Goal: Task Accomplishment & Management: Complete application form

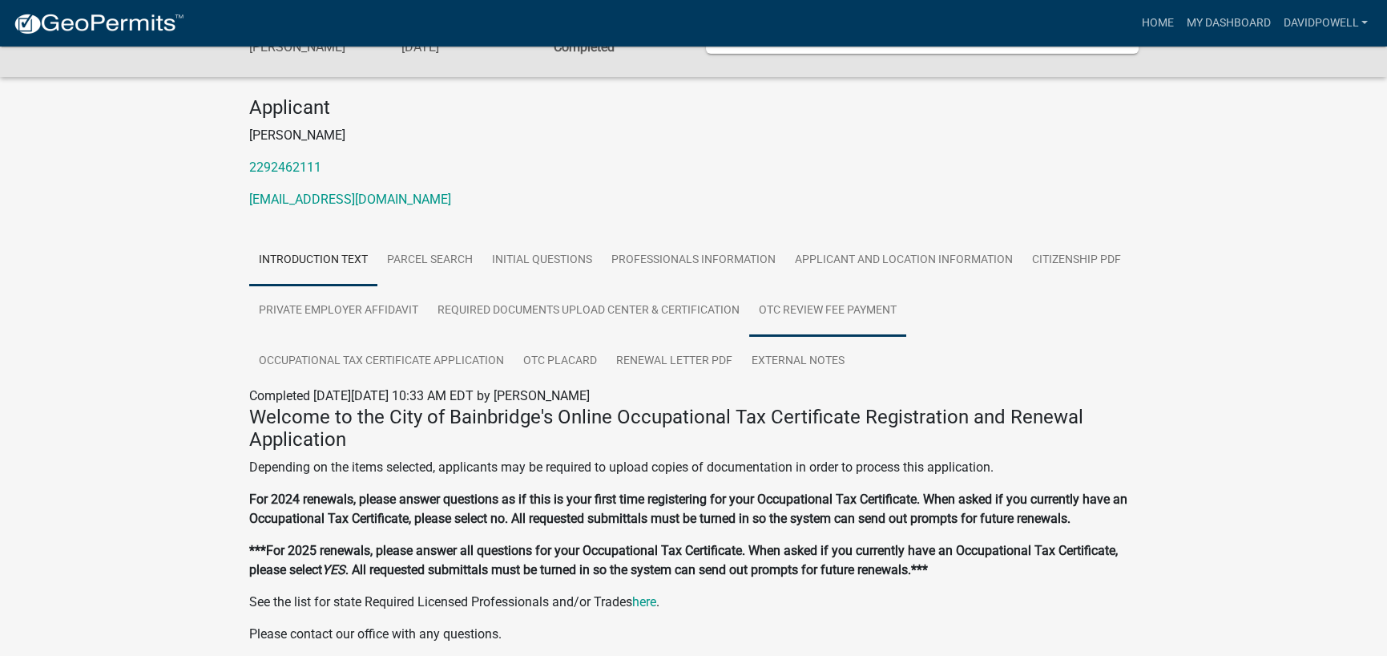
scroll to position [119, 0]
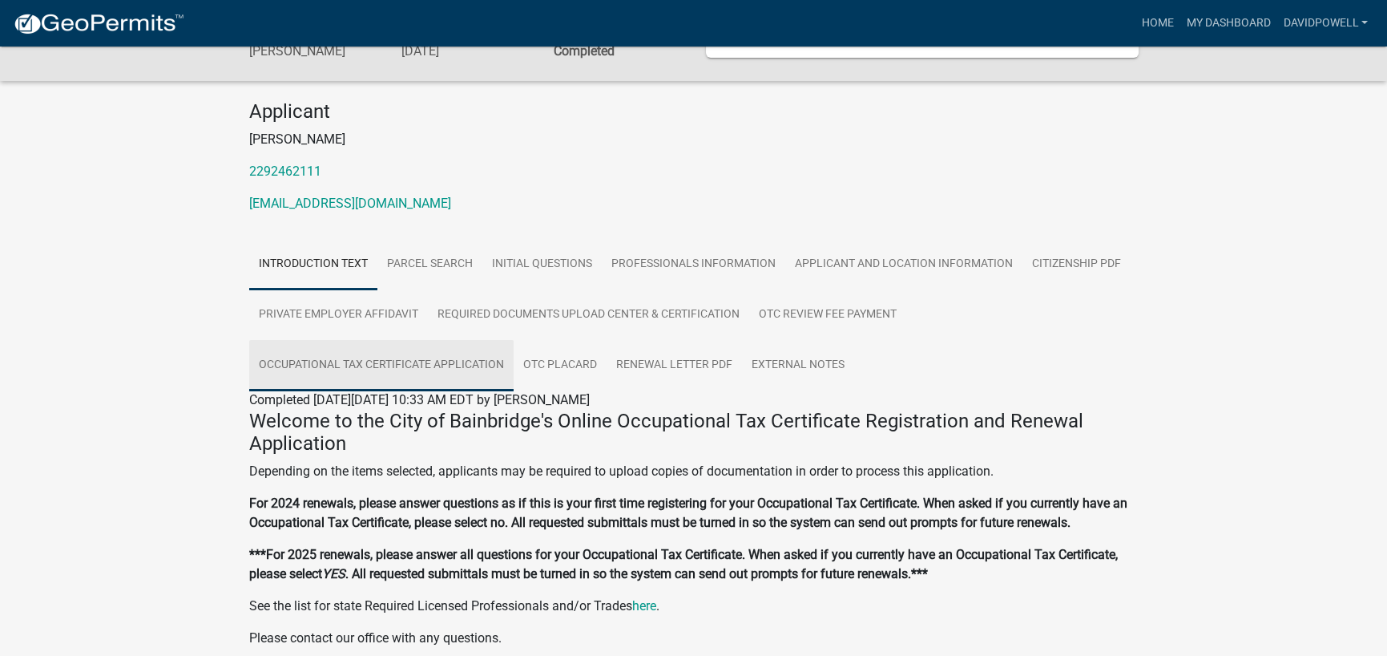
click at [485, 391] on link "Occupational Tax Certificate Application" at bounding box center [381, 365] width 264 height 51
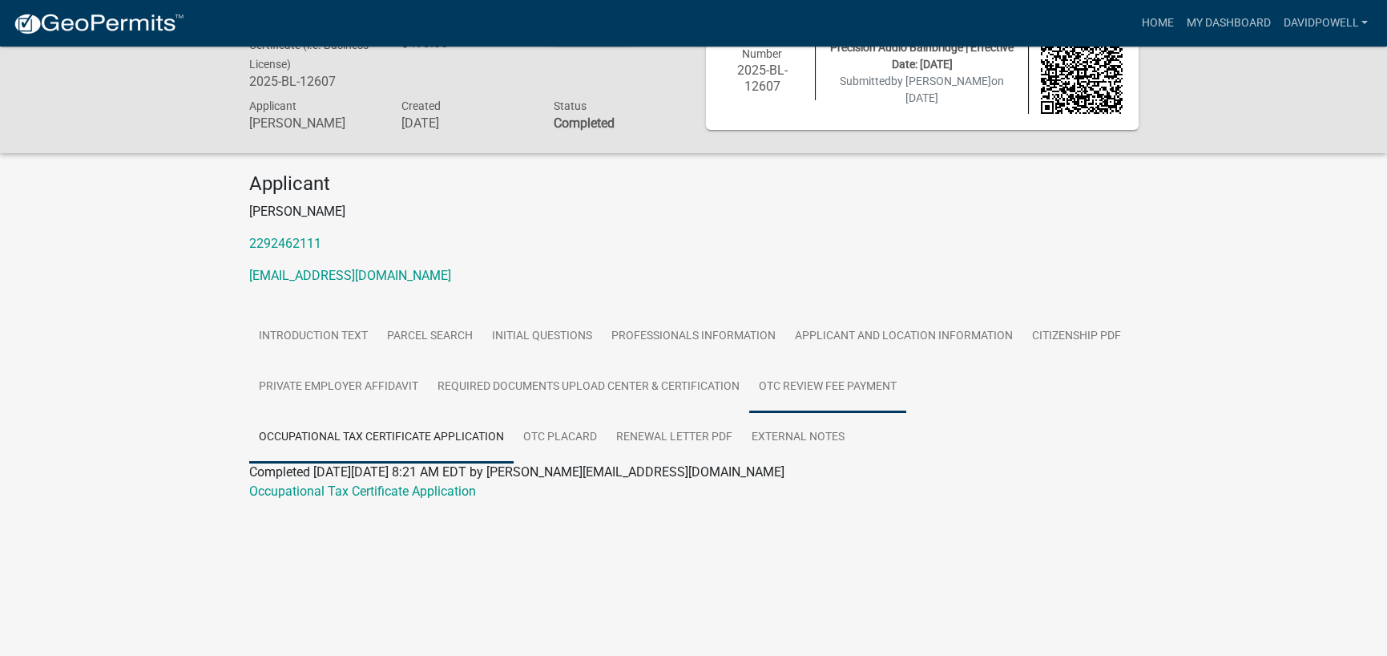
scroll to position [148, 0]
click at [464, 498] on link "Occupational Tax Certificate Application" at bounding box center [362, 490] width 227 height 15
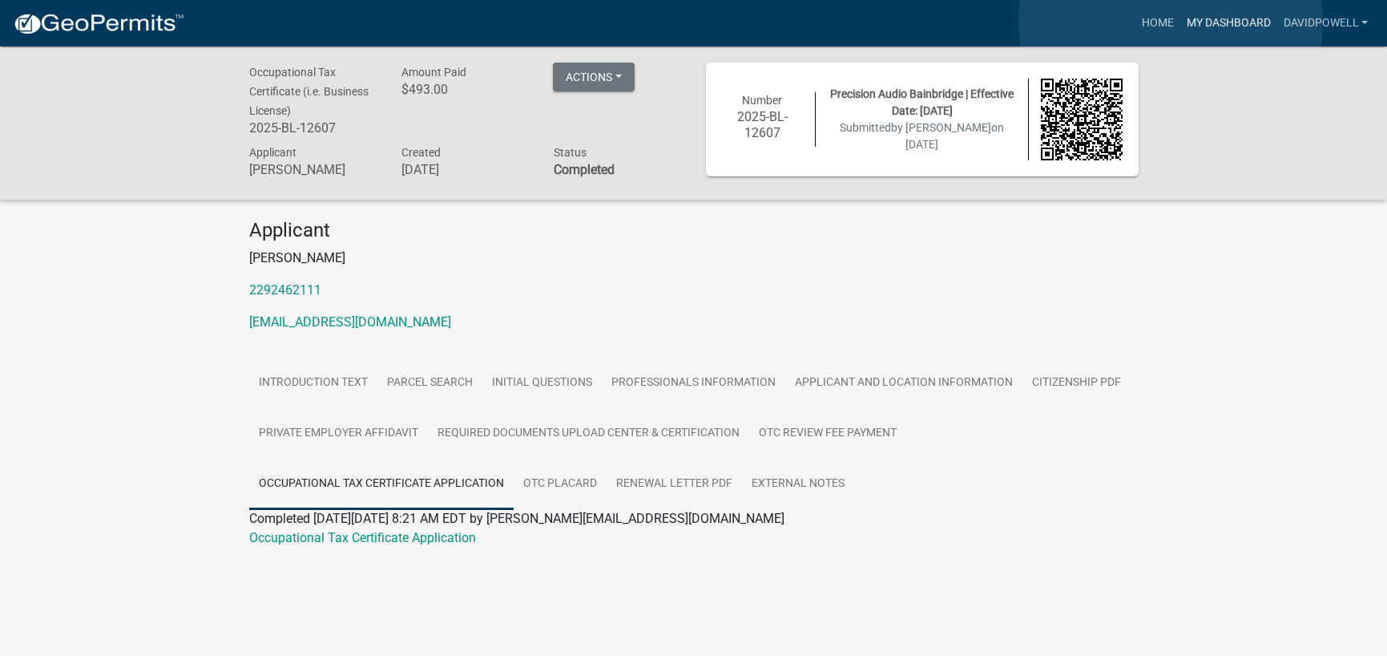
click at [1180, 22] on link "My Dashboard" at bounding box center [1228, 23] width 97 height 30
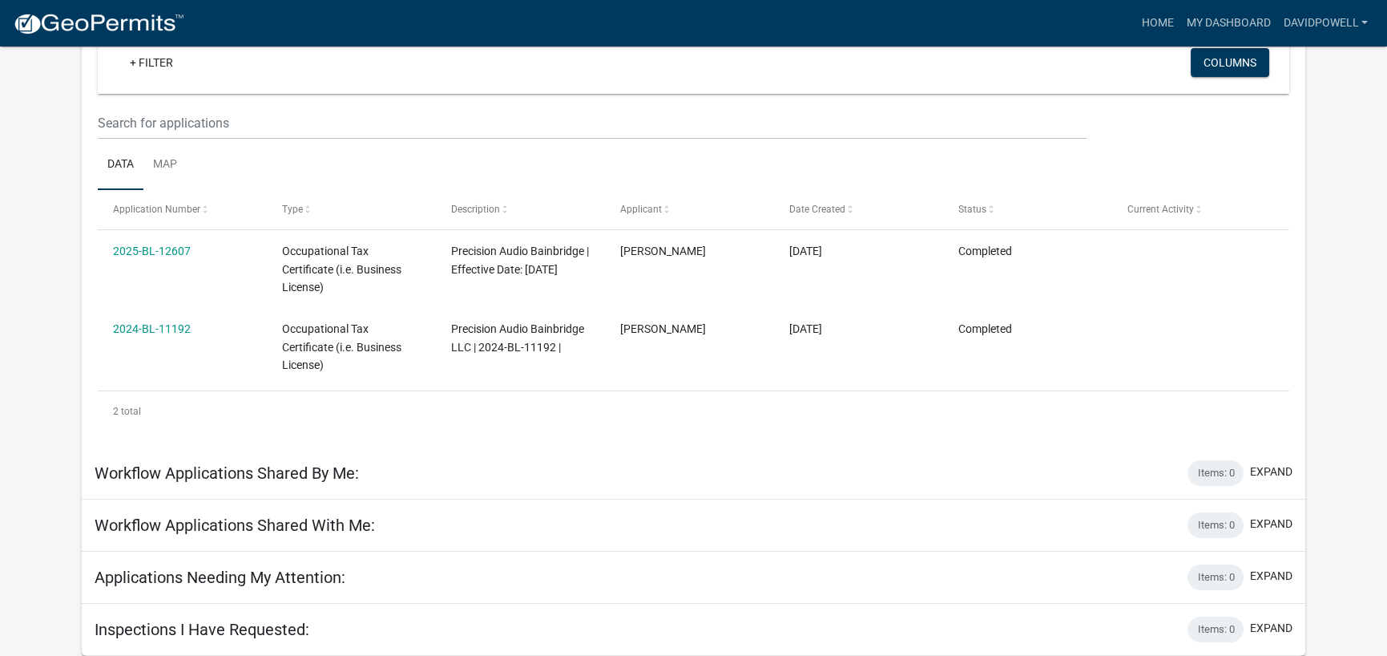
scroll to position [288, 0]
click at [1255, 567] on button "expand" at bounding box center [1271, 575] width 42 height 17
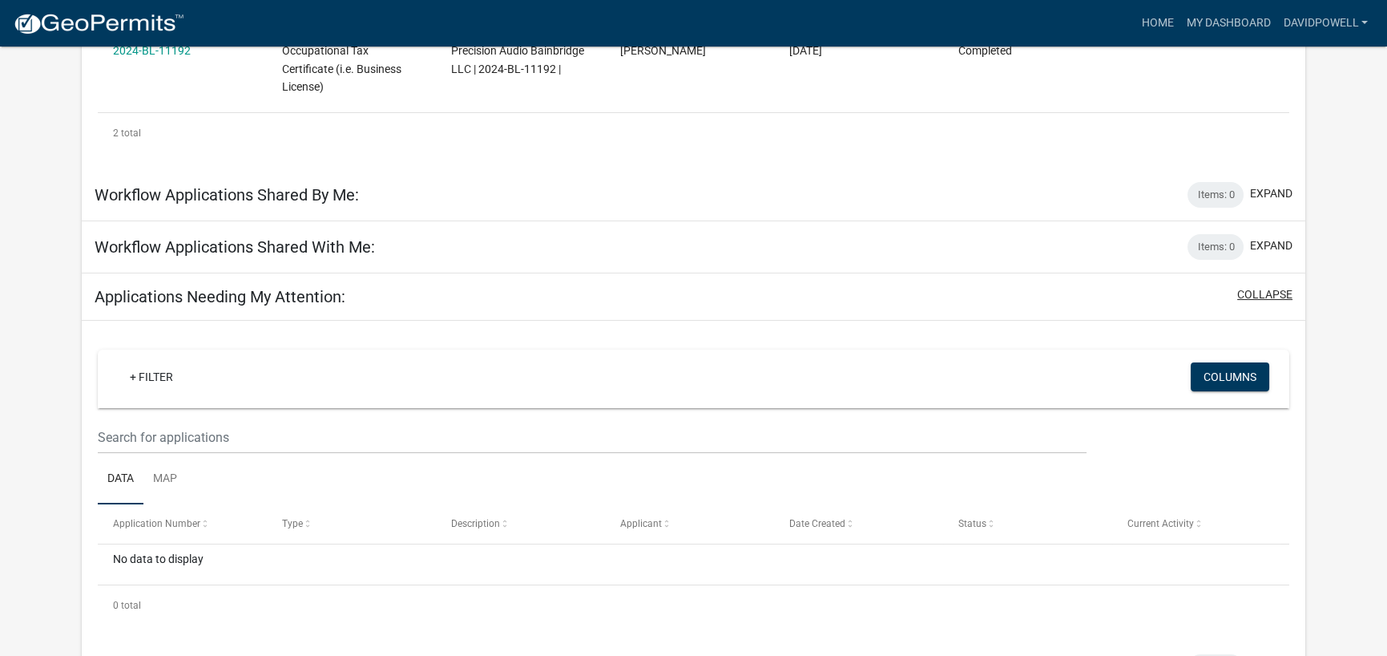
scroll to position [417, 0]
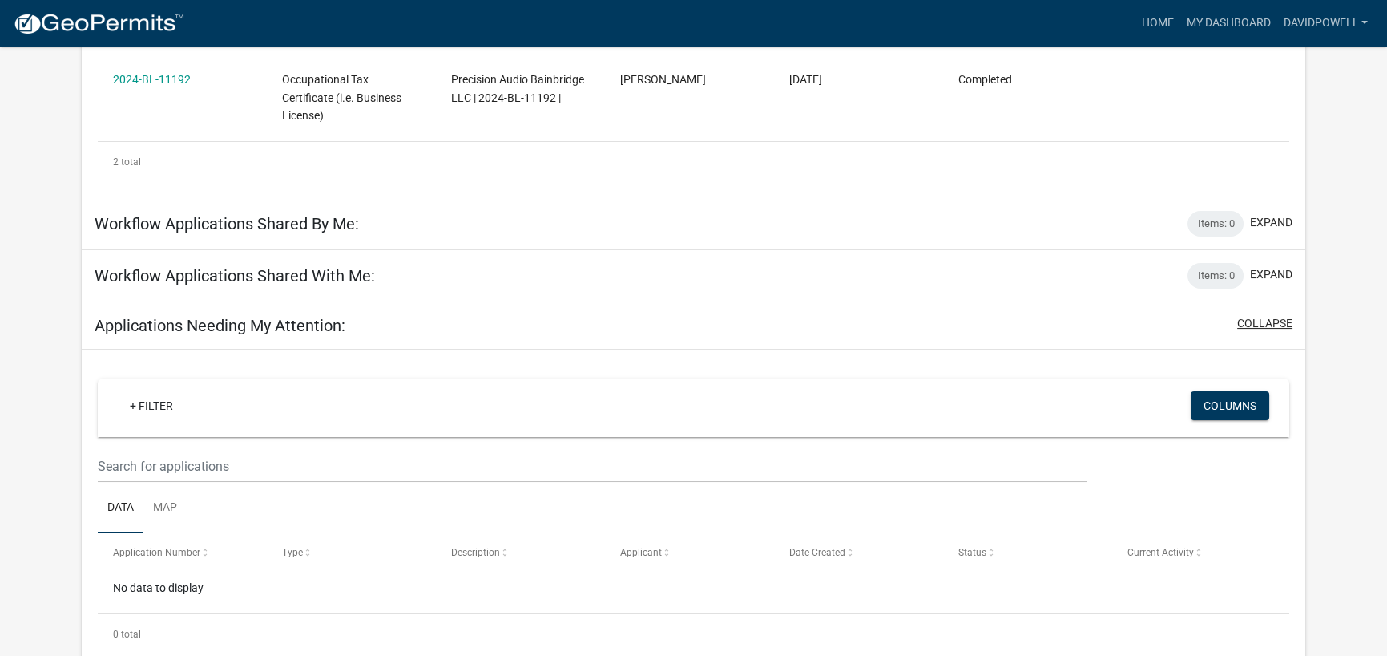
click at [1261, 332] on button "collapse" at bounding box center [1264, 323] width 55 height 17
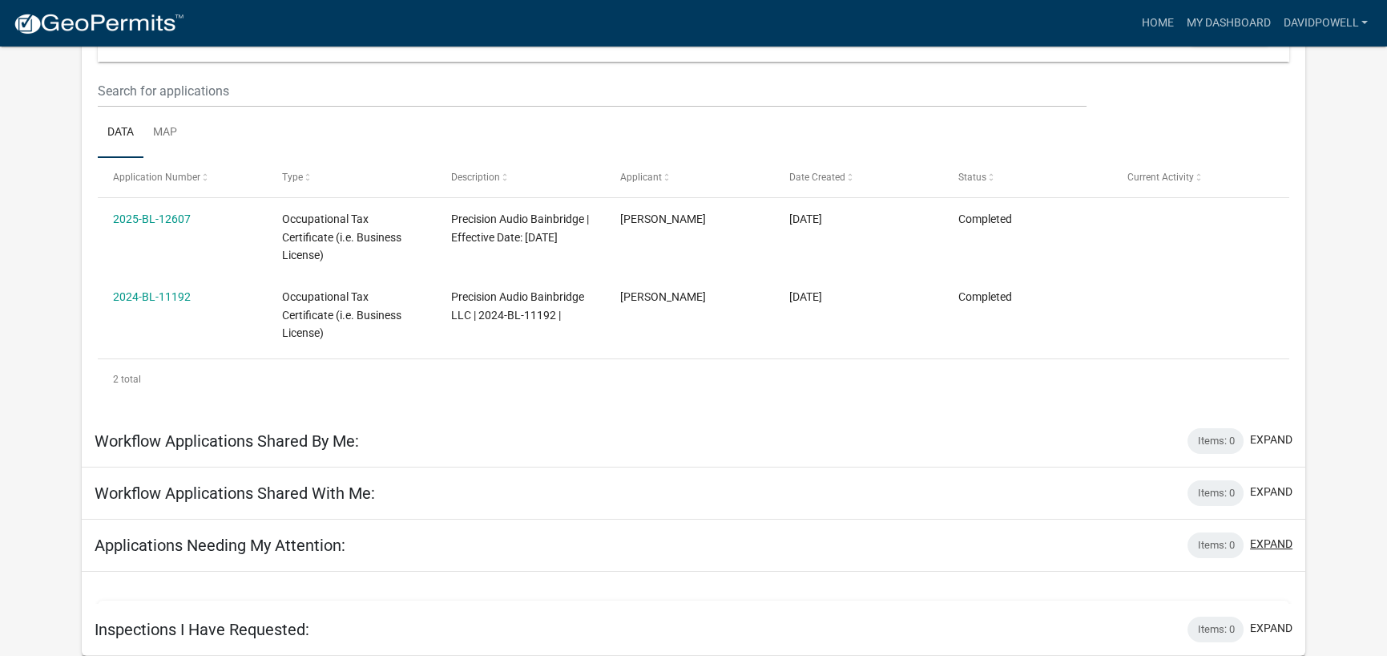
scroll to position [288, 0]
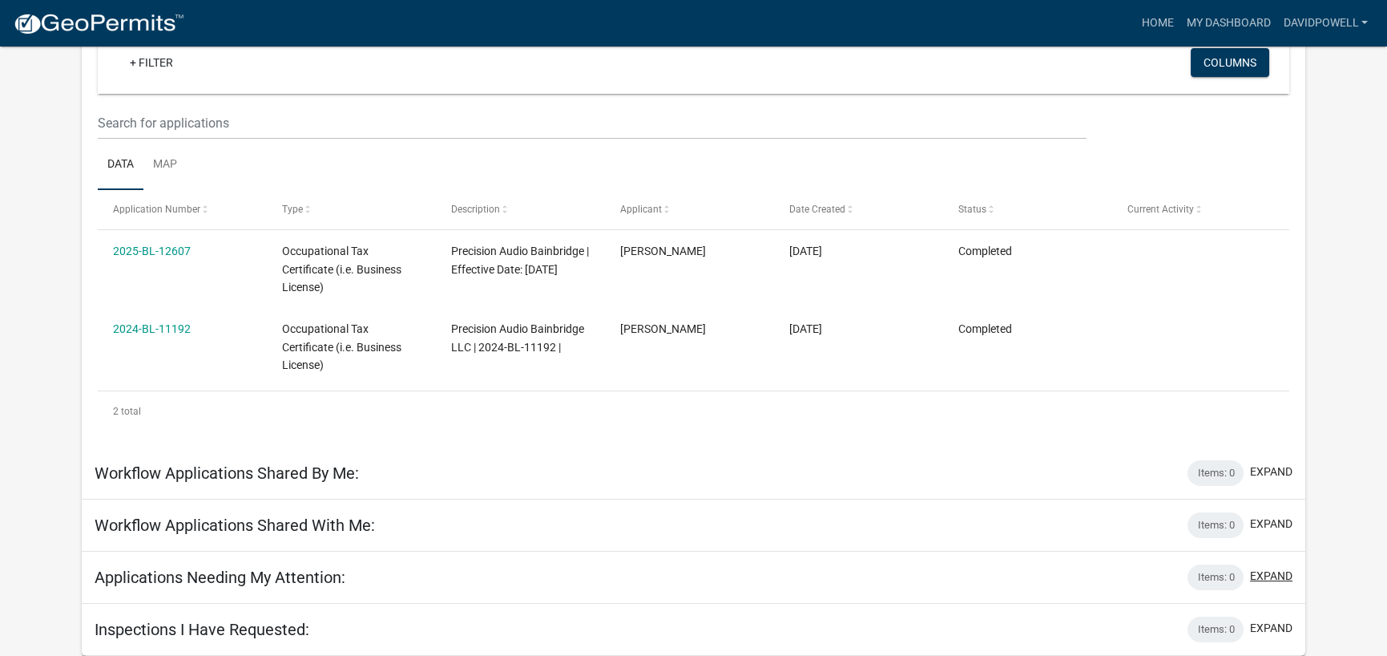
click at [1271, 567] on button "expand" at bounding box center [1271, 575] width 42 height 17
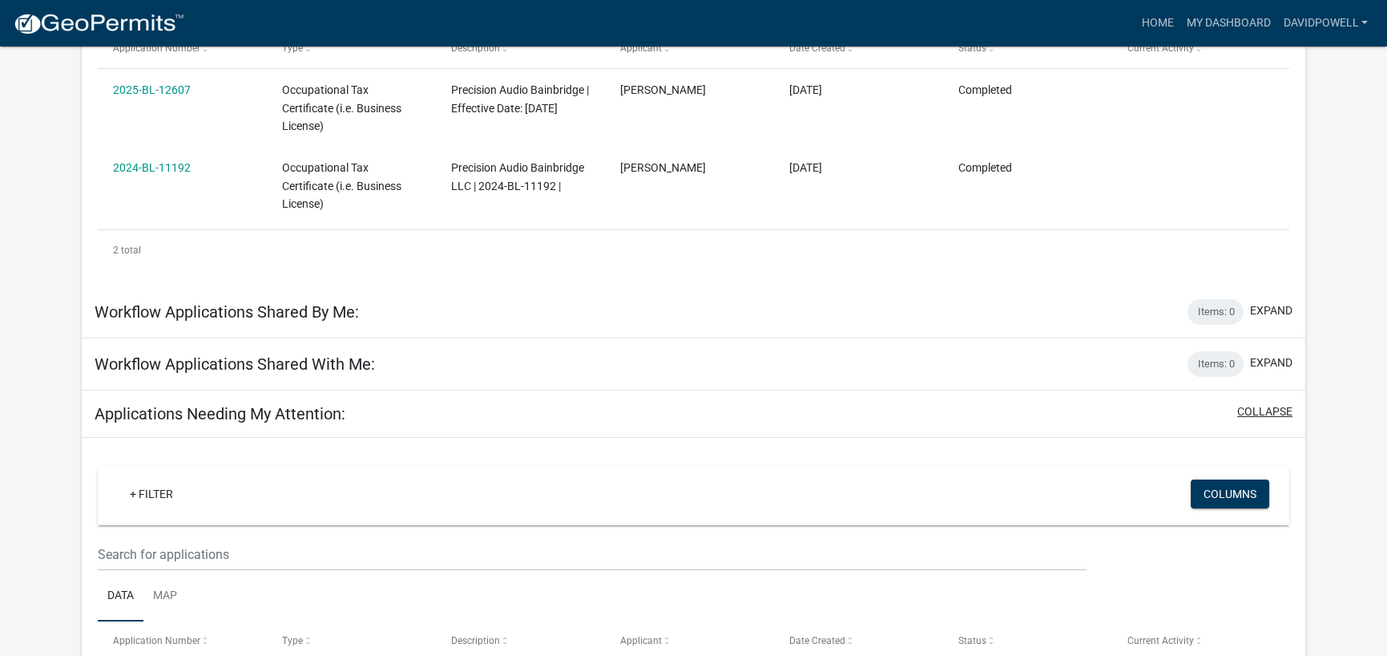
click at [1271, 566] on div "+ Filter Columns Data Map Application Number Type Description Applicant Date Cr…" at bounding box center [694, 623] width 1224 height 370
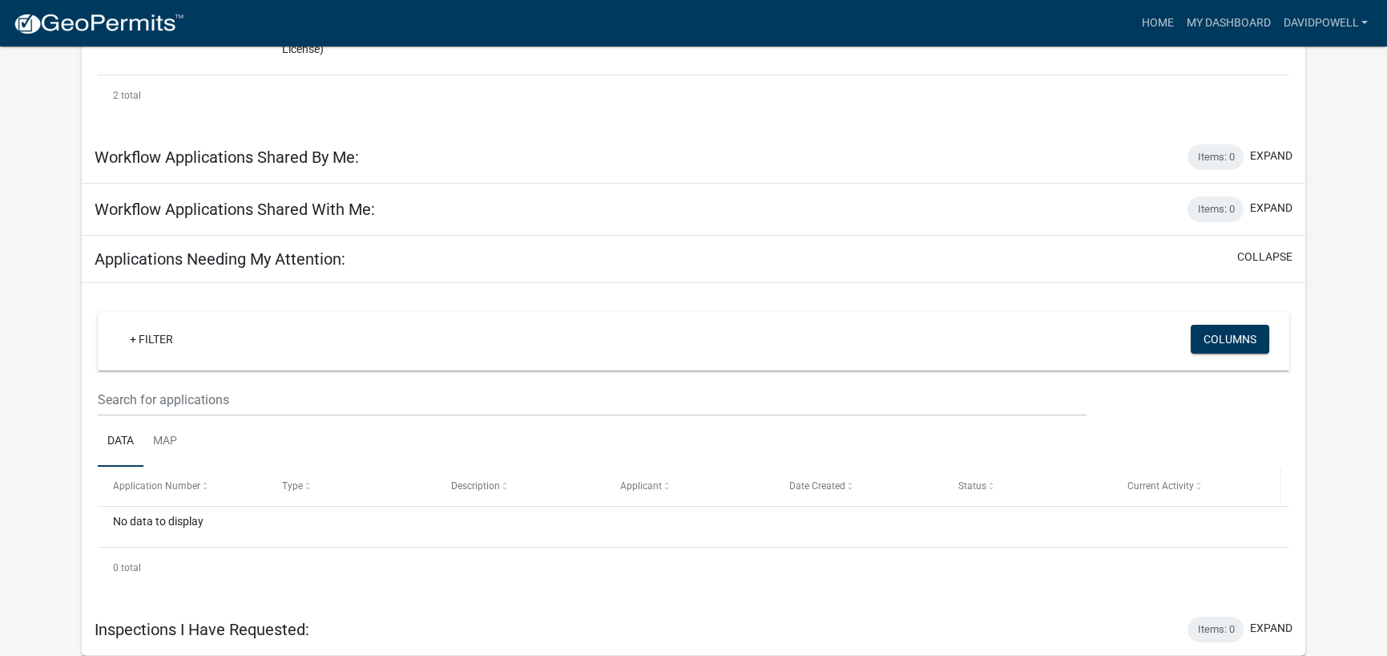
scroll to position [569, 0]
click at [177, 353] on link "+ Filter" at bounding box center [151, 339] width 69 height 29
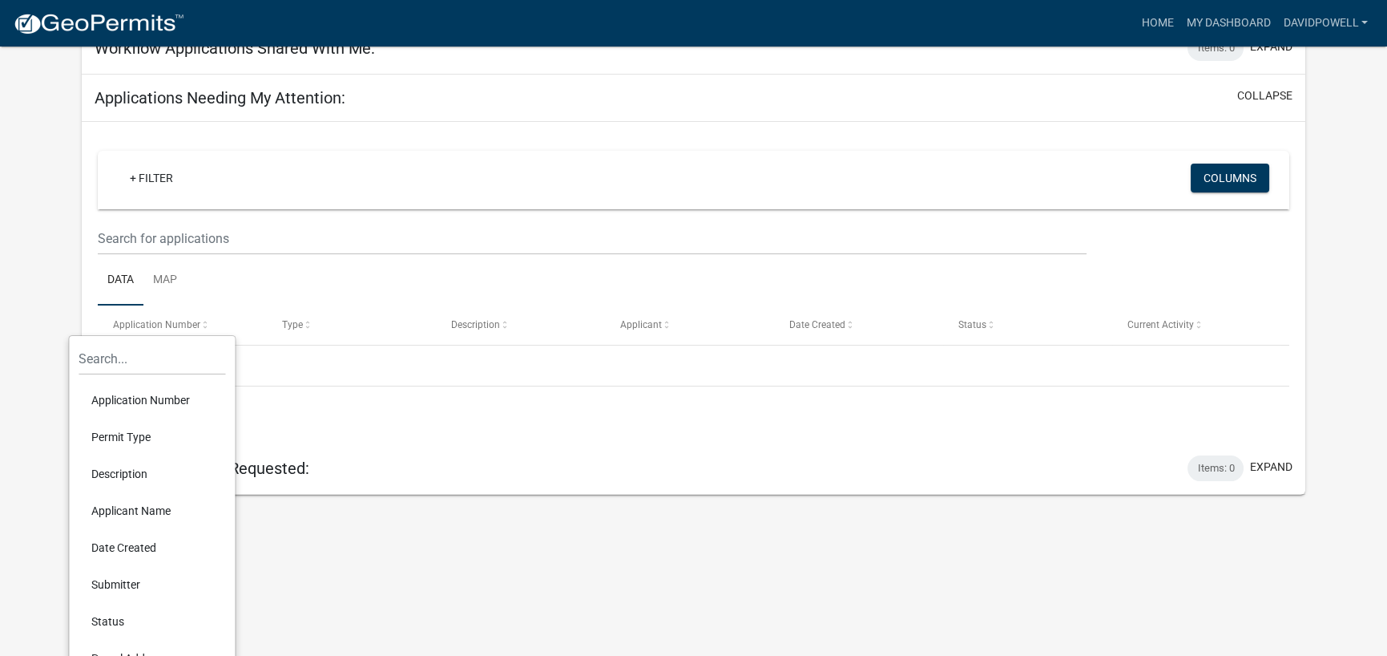
scroll to position [630, 0]
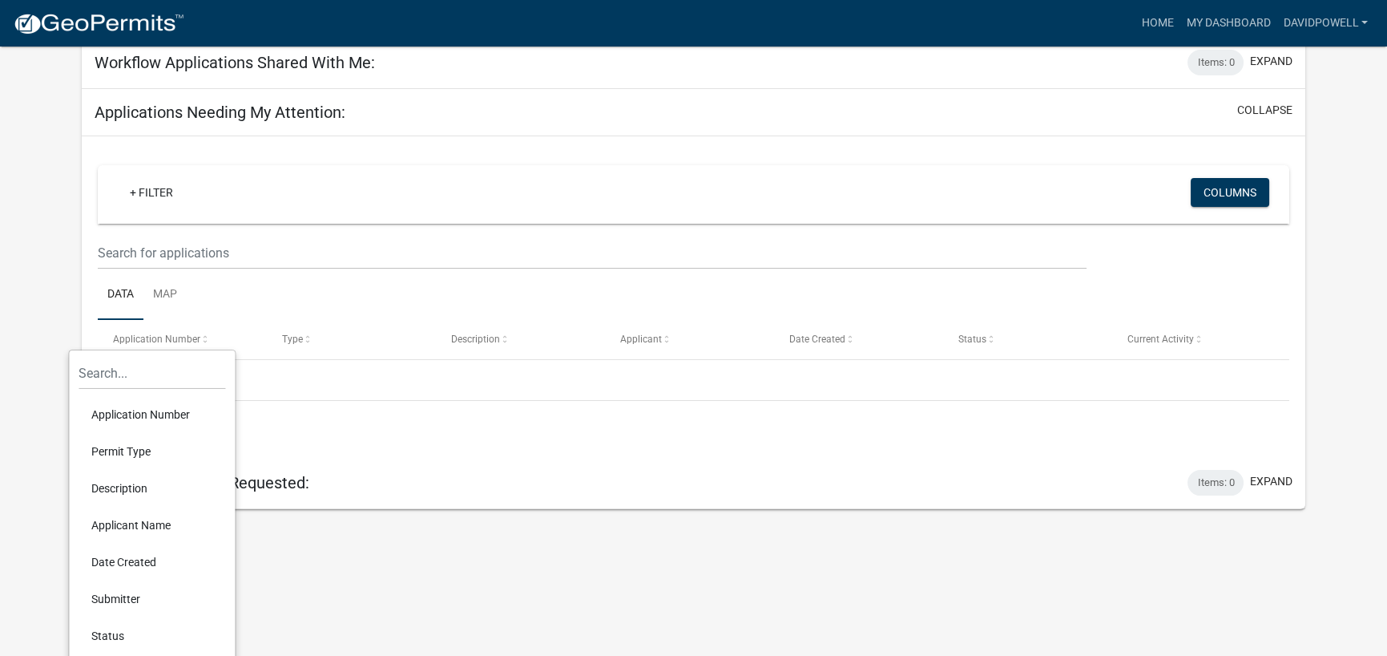
click at [508, 258] on div "+ Filter Columns Data Map Application Number Type Description Applicant Date Cr…" at bounding box center [694, 296] width 1224 height 321
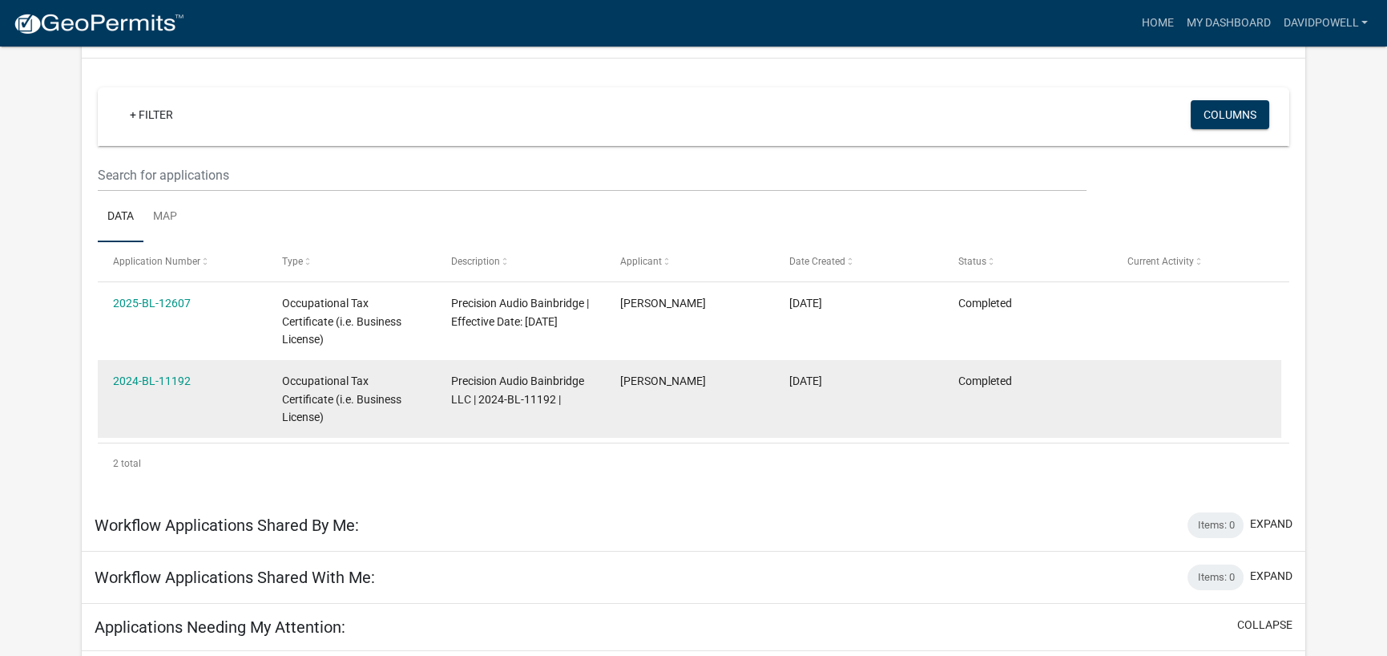
scroll to position [96, 0]
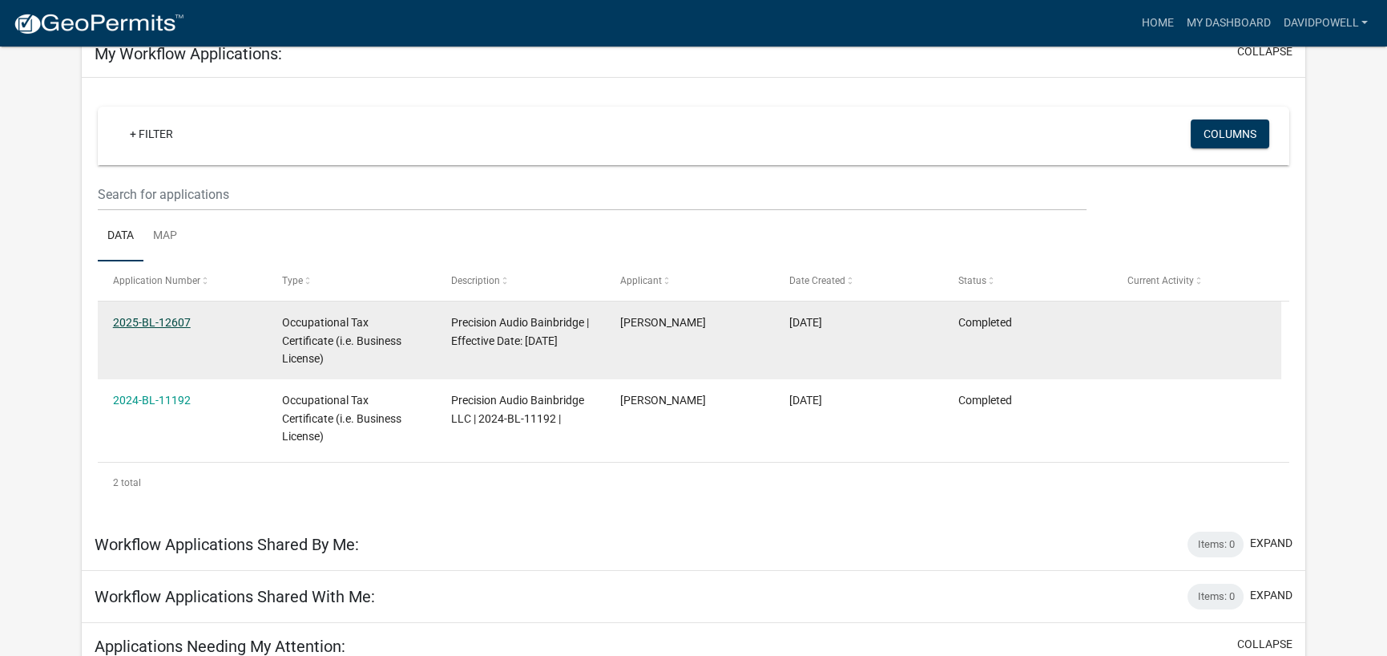
click at [188, 329] on link "2025-BL-12607" at bounding box center [152, 322] width 78 height 13
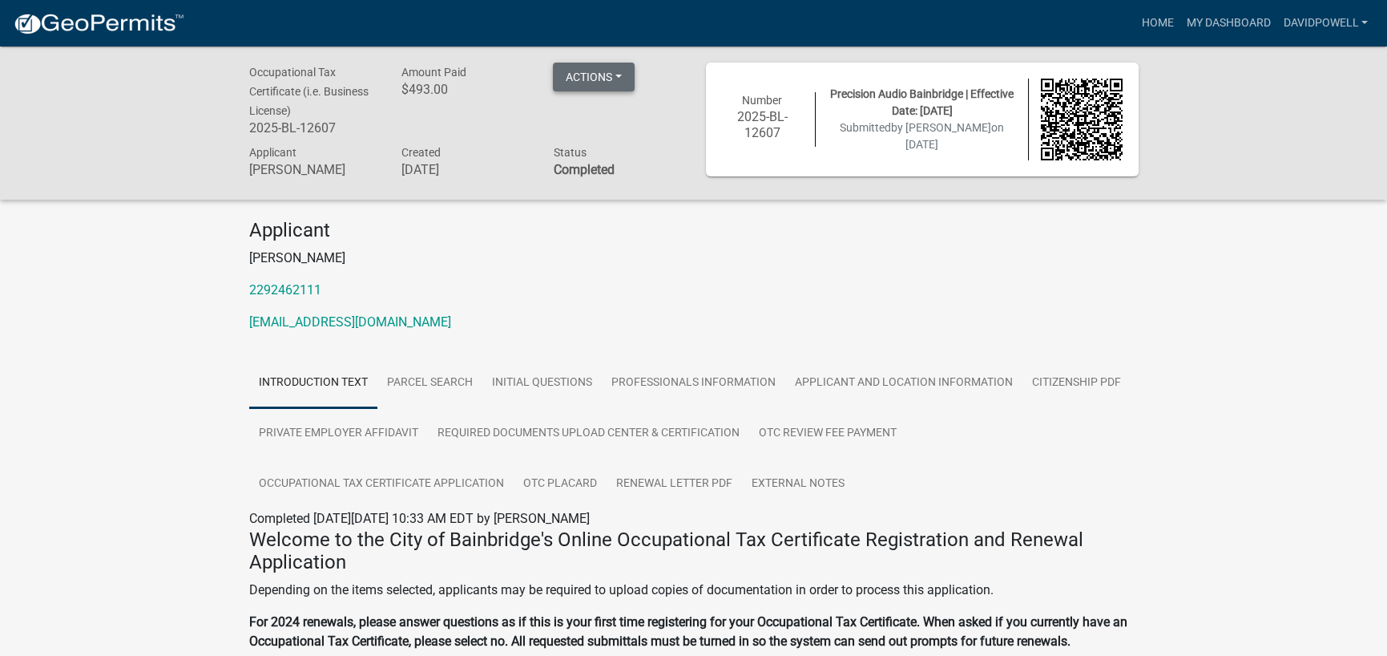
click at [631, 77] on button "Actions" at bounding box center [594, 77] width 82 height 29
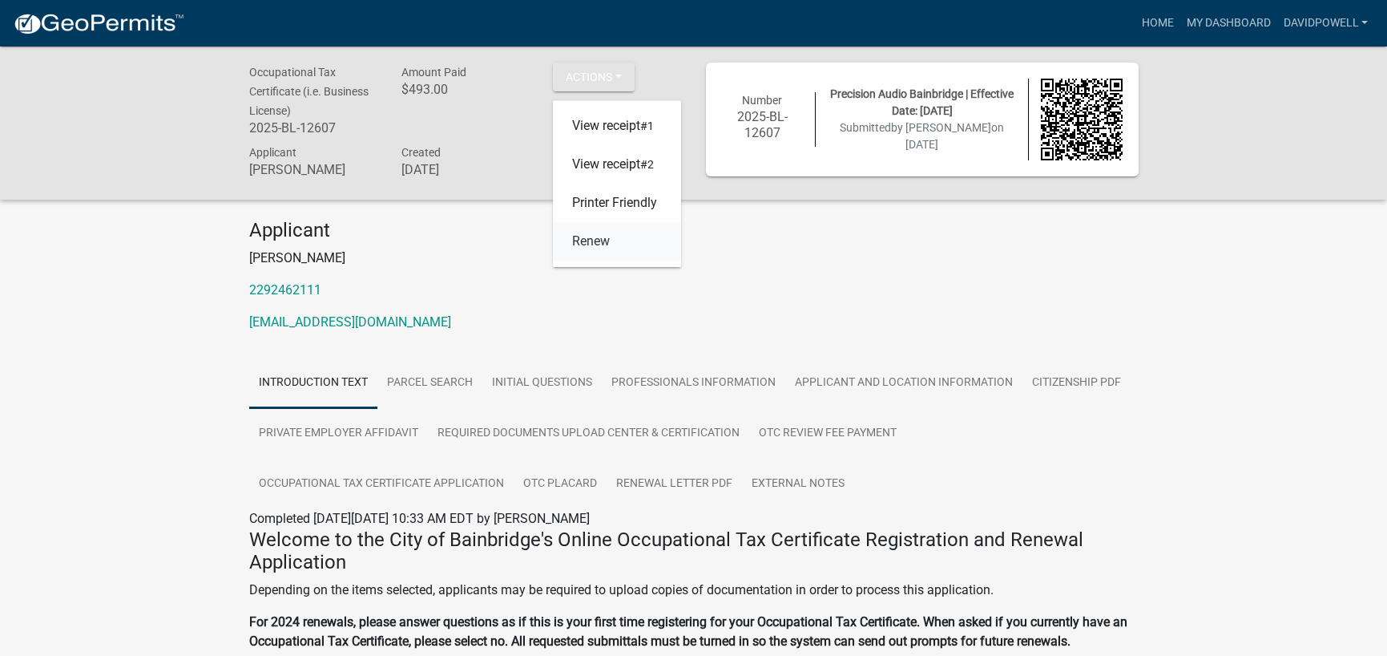
click at [603, 261] on link "Renew" at bounding box center [617, 242] width 128 height 38
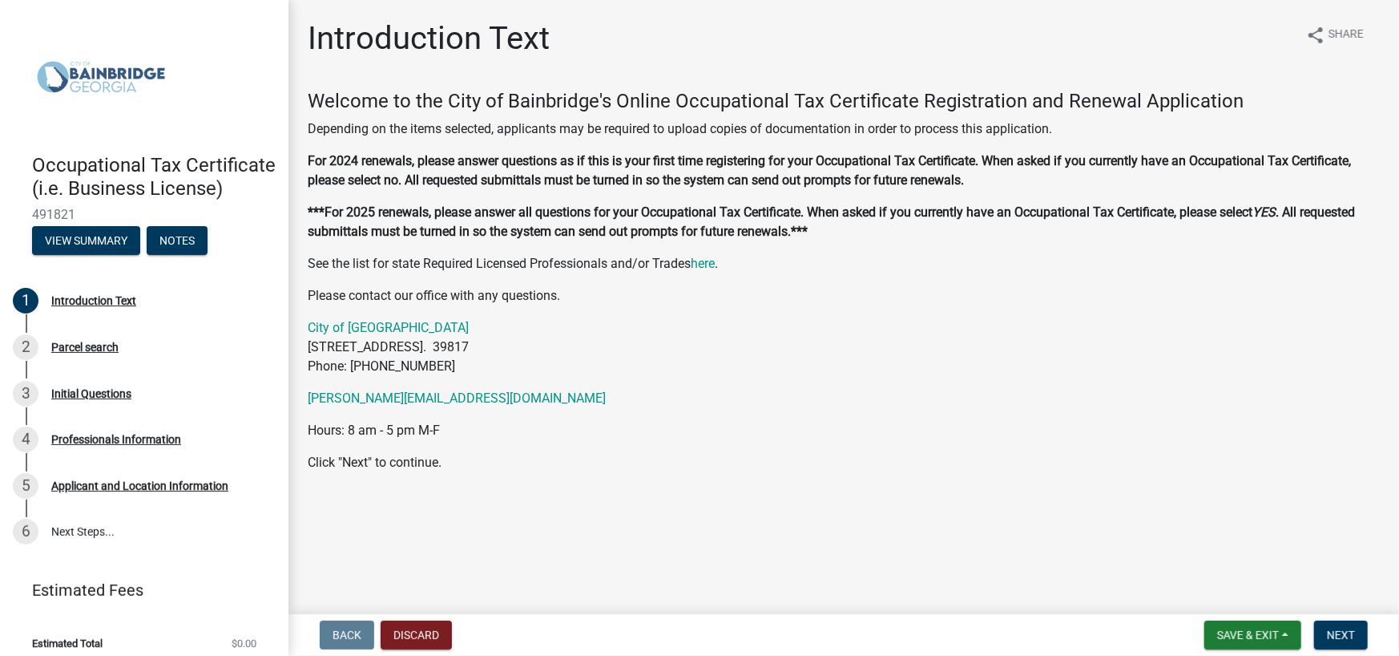
scroll to position [37, 0]
click at [1336, 630] on span "Next" at bounding box center [1341, 634] width 28 height 13
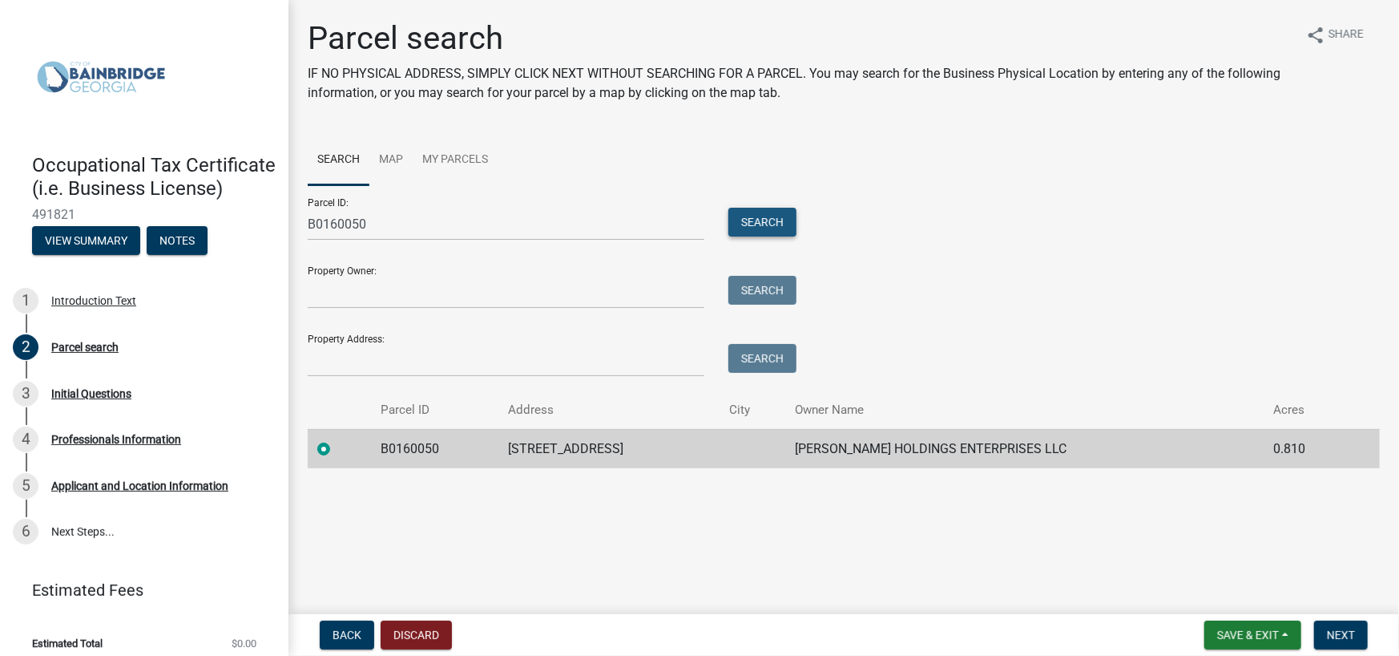
click at [758, 236] on button "Search" at bounding box center [762, 222] width 68 height 29
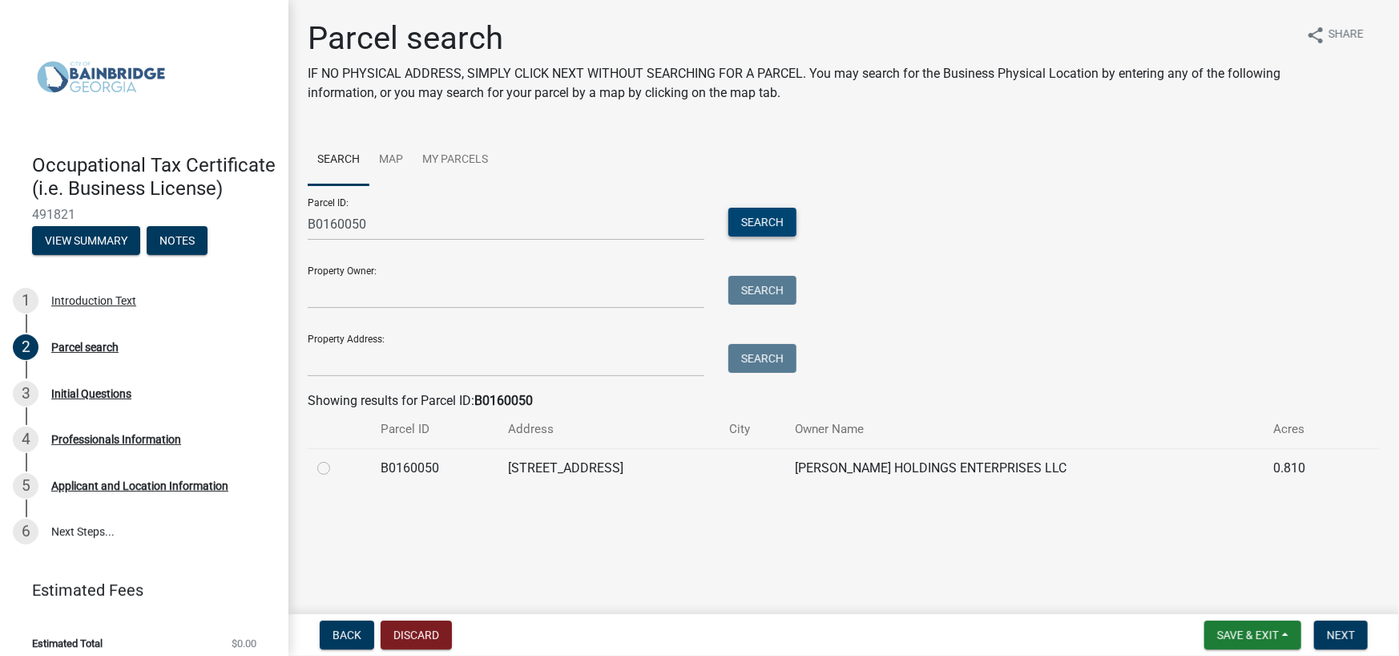
scroll to position [67, 0]
click at [337, 458] on label at bounding box center [337, 458] width 0 height 0
click at [337, 469] on input "radio" at bounding box center [342, 463] width 10 height 10
radio input "true"
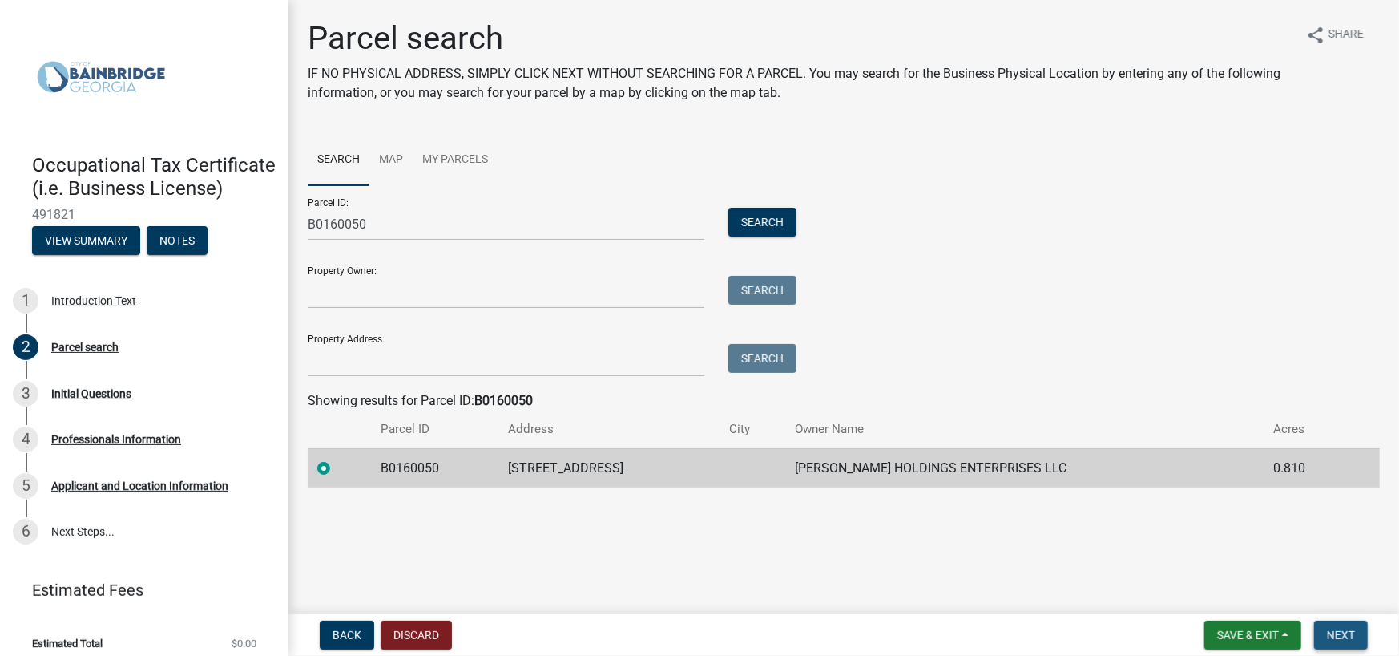
click at [1326, 620] on button "Next" at bounding box center [1341, 634] width 54 height 29
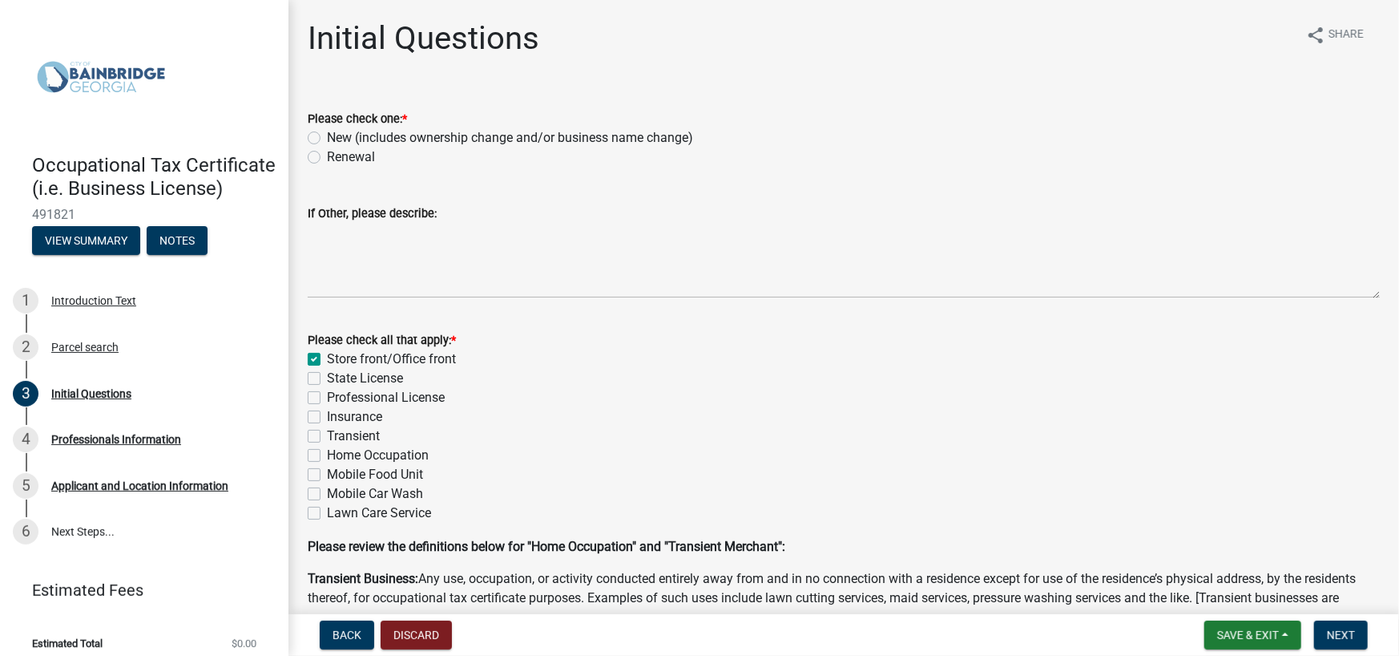
click at [327, 167] on label "Renewal" at bounding box center [351, 156] width 48 height 19
click at [327, 158] on input "Renewal" at bounding box center [332, 152] width 10 height 10
radio input "true"
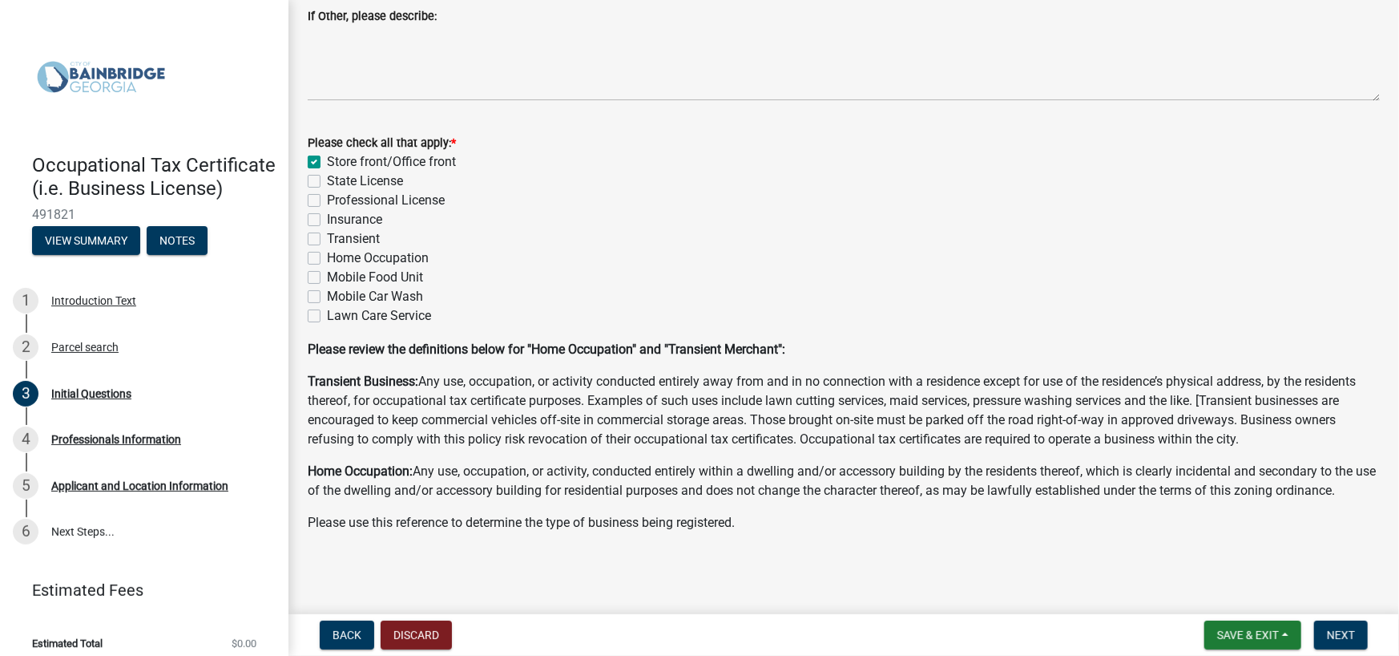
scroll to position [458, 0]
click at [1332, 635] on span "Next" at bounding box center [1341, 634] width 28 height 13
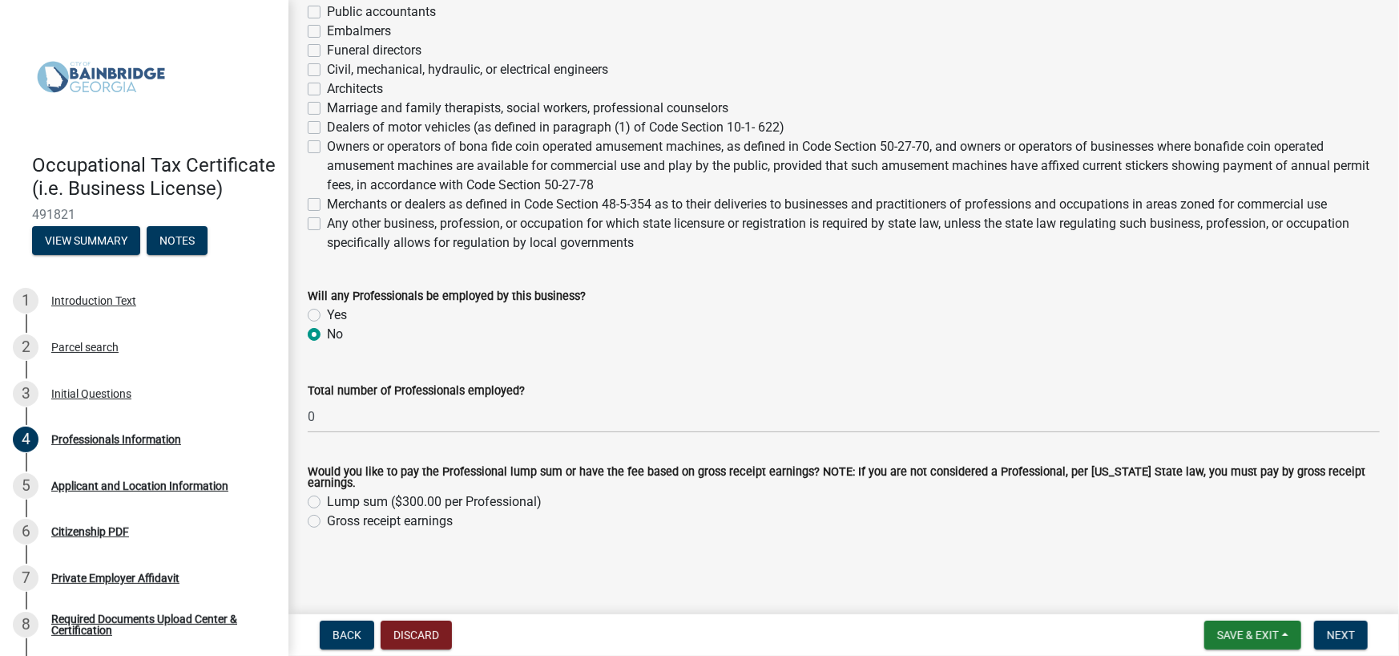
scroll to position [999, 0]
click at [1339, 637] on span "Next" at bounding box center [1341, 634] width 28 height 13
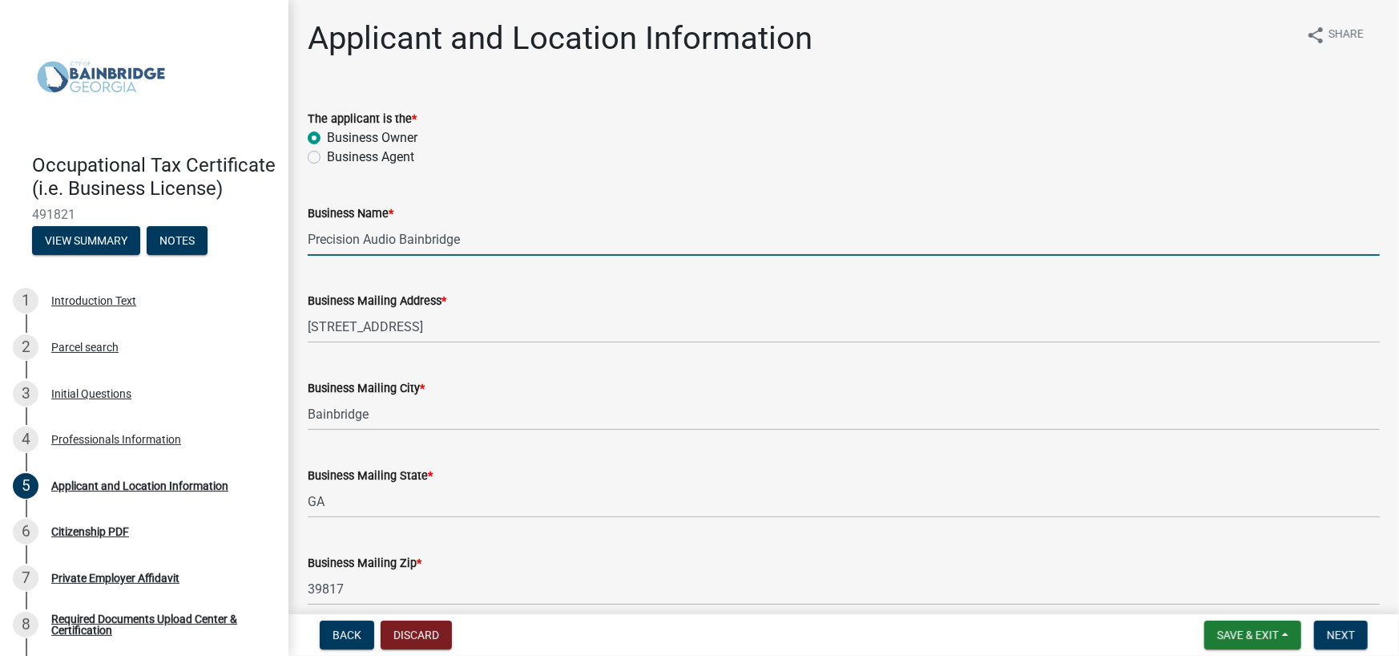
click at [514, 256] on input "Precision Audio Bainbridge" at bounding box center [844, 239] width 1072 height 33
type input "Precision Audio & Tint"
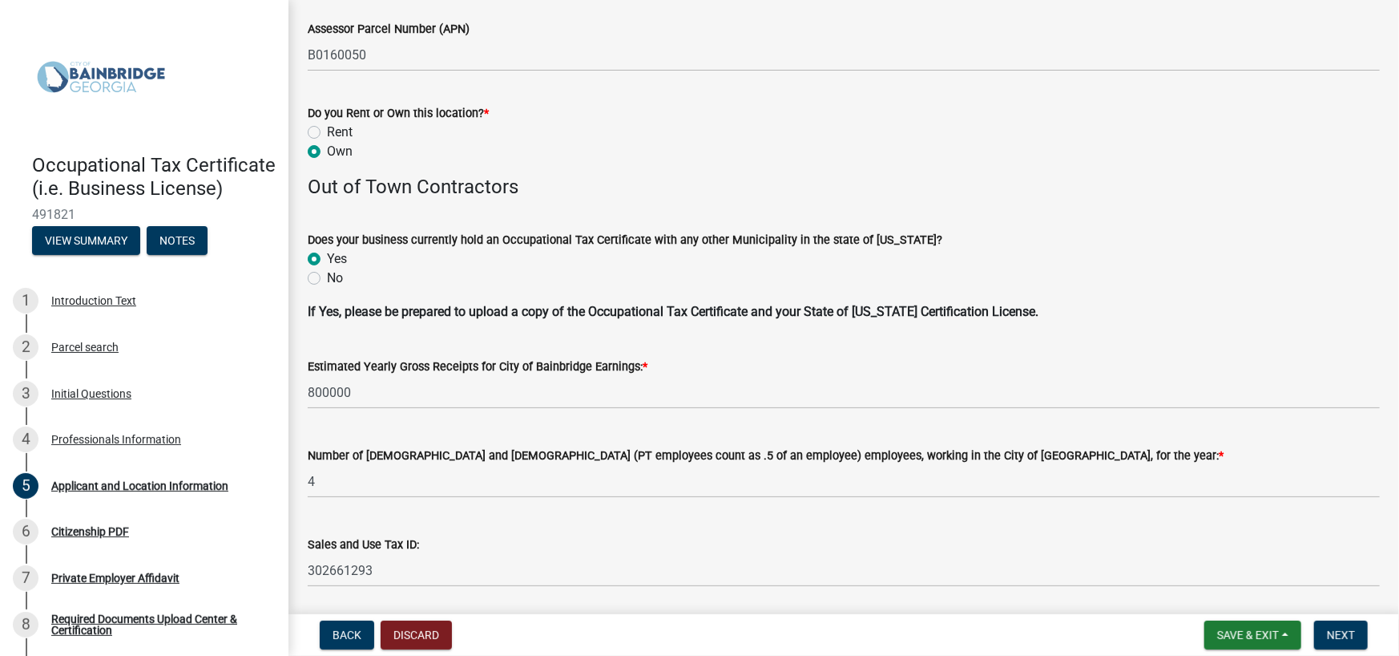
scroll to position [1683, 0]
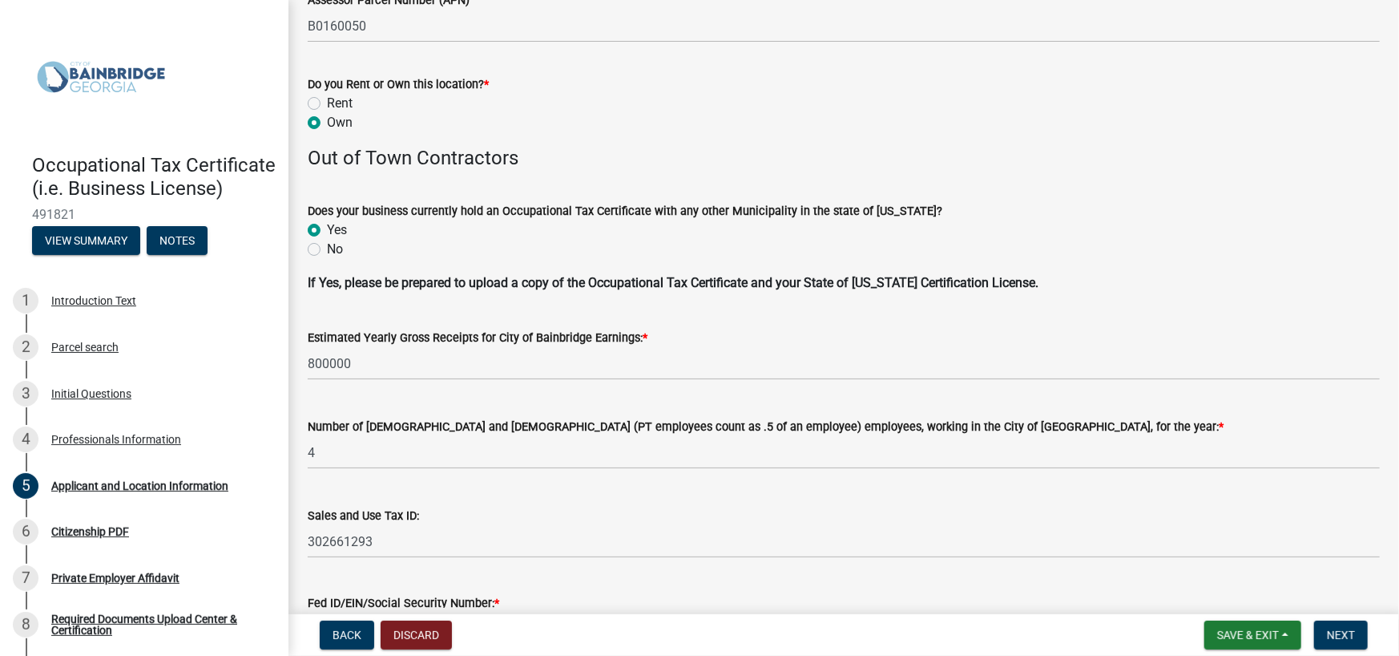
type input "39817"
click at [550, 42] on div "Assessor Parcel Number (APN) B0160050" at bounding box center [844, 5] width 1072 height 75
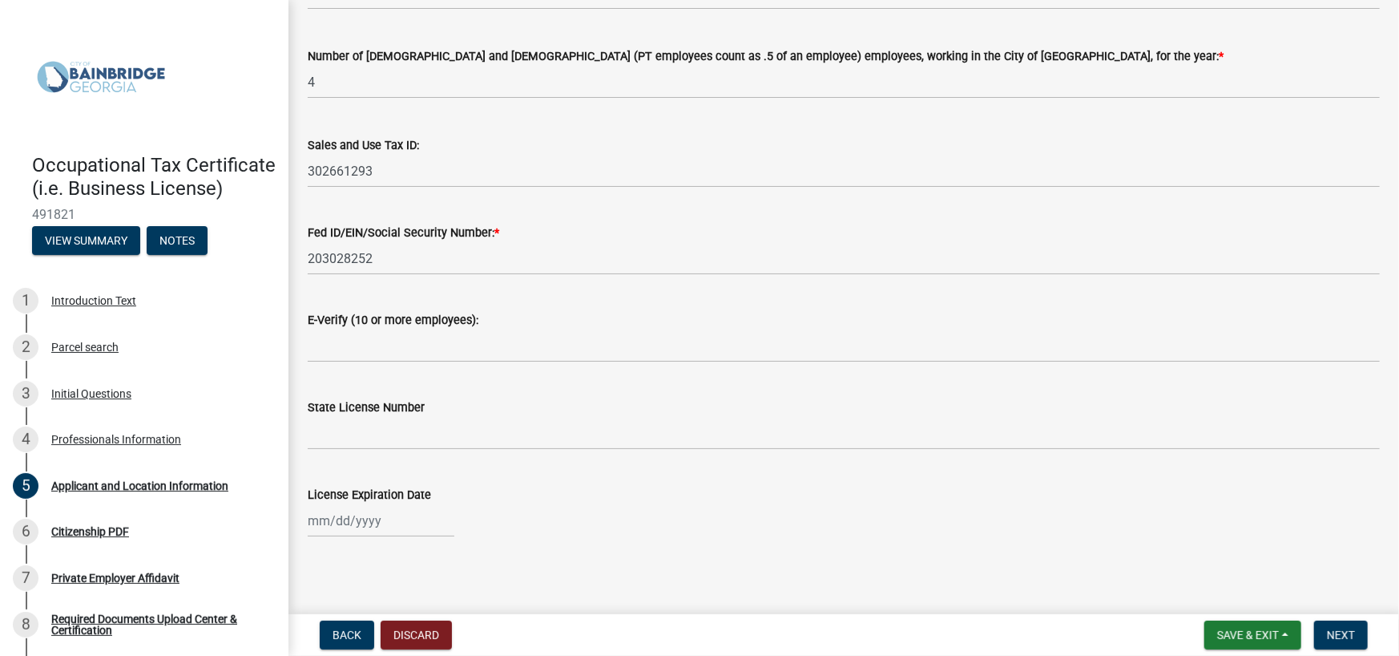
scroll to position [2084, 0]
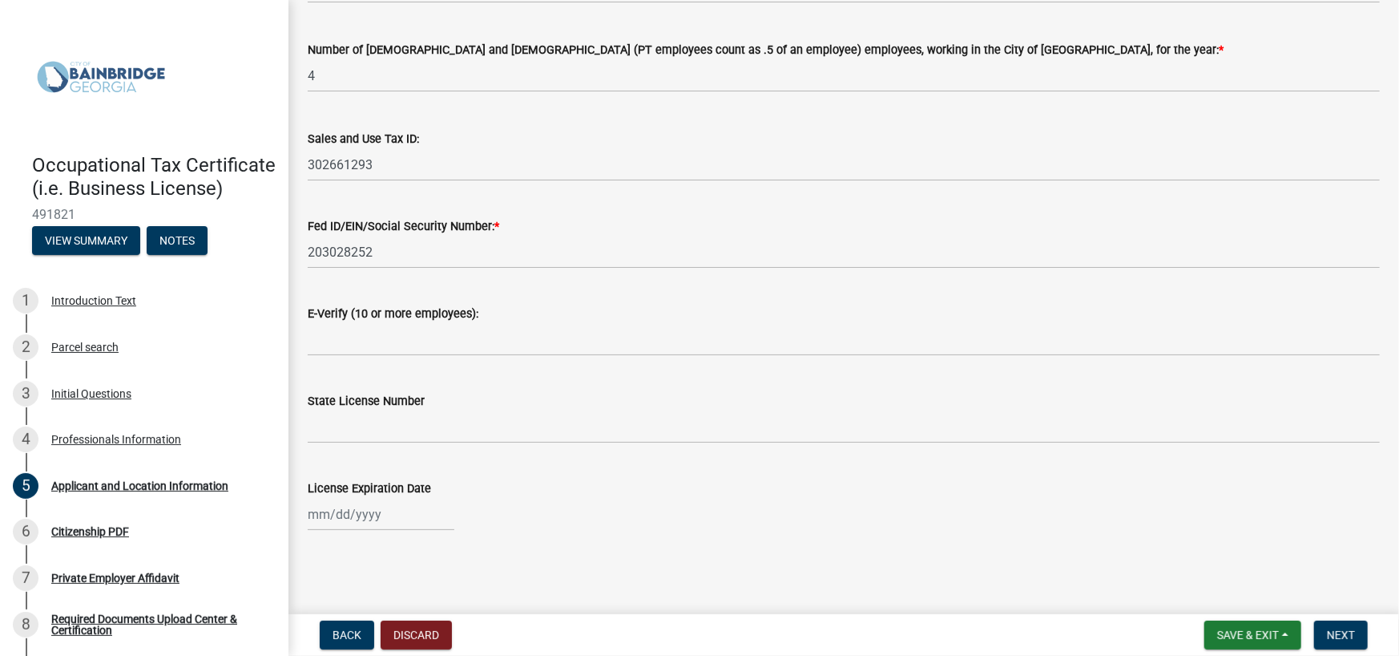
radio input "true"
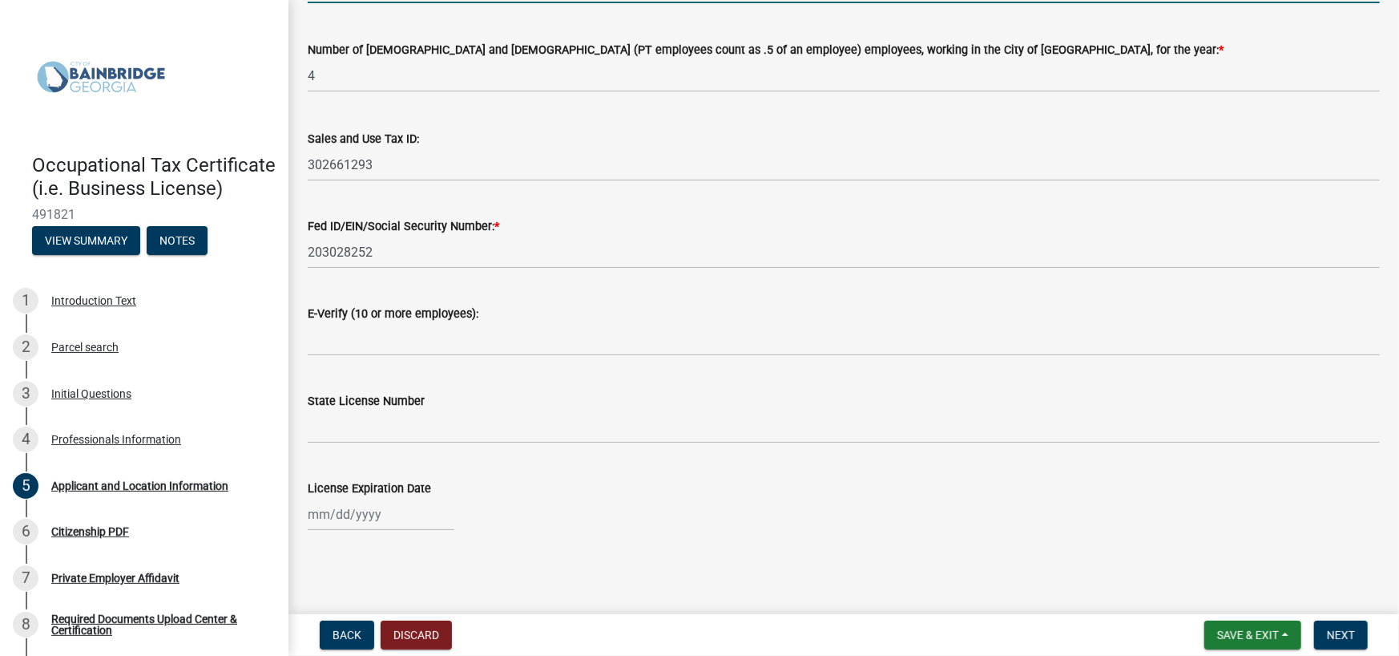
drag, startPoint x: 418, startPoint y: 393, endPoint x: 308, endPoint y: 383, distance: 110.2
type input "700000"
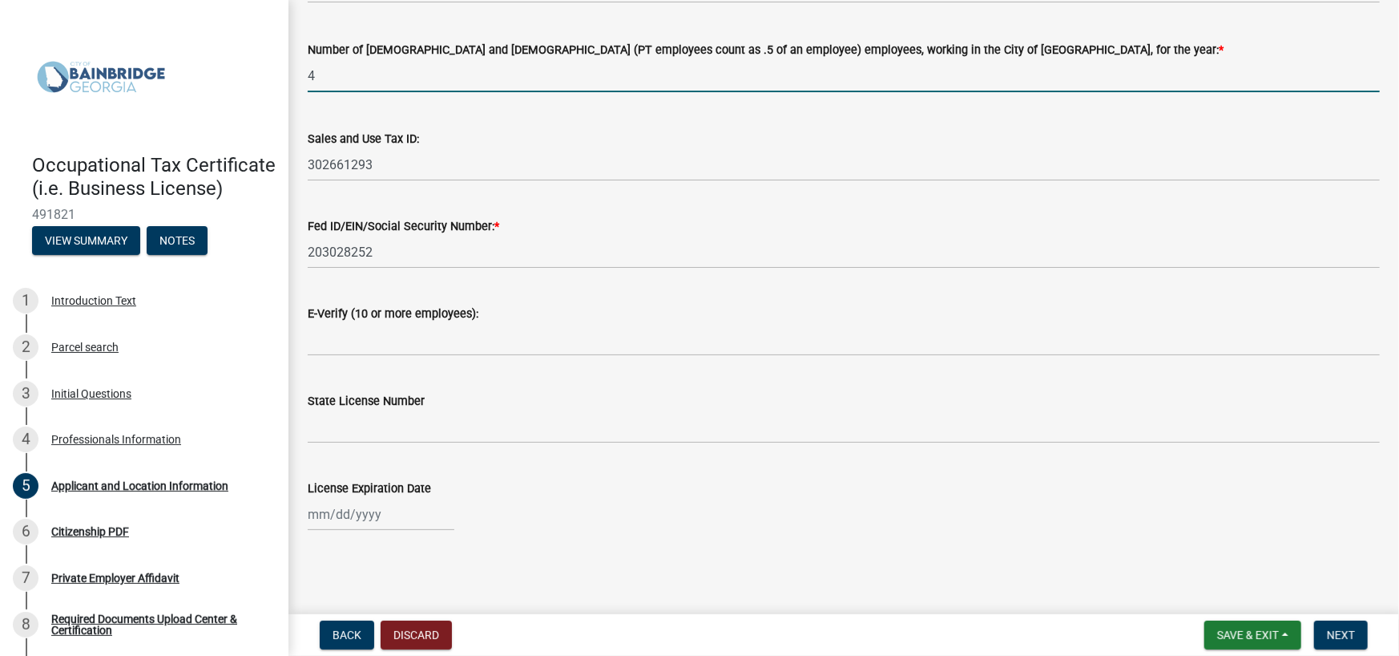
click at [607, 92] on input "4" at bounding box center [844, 75] width 1072 height 33
type input "3"
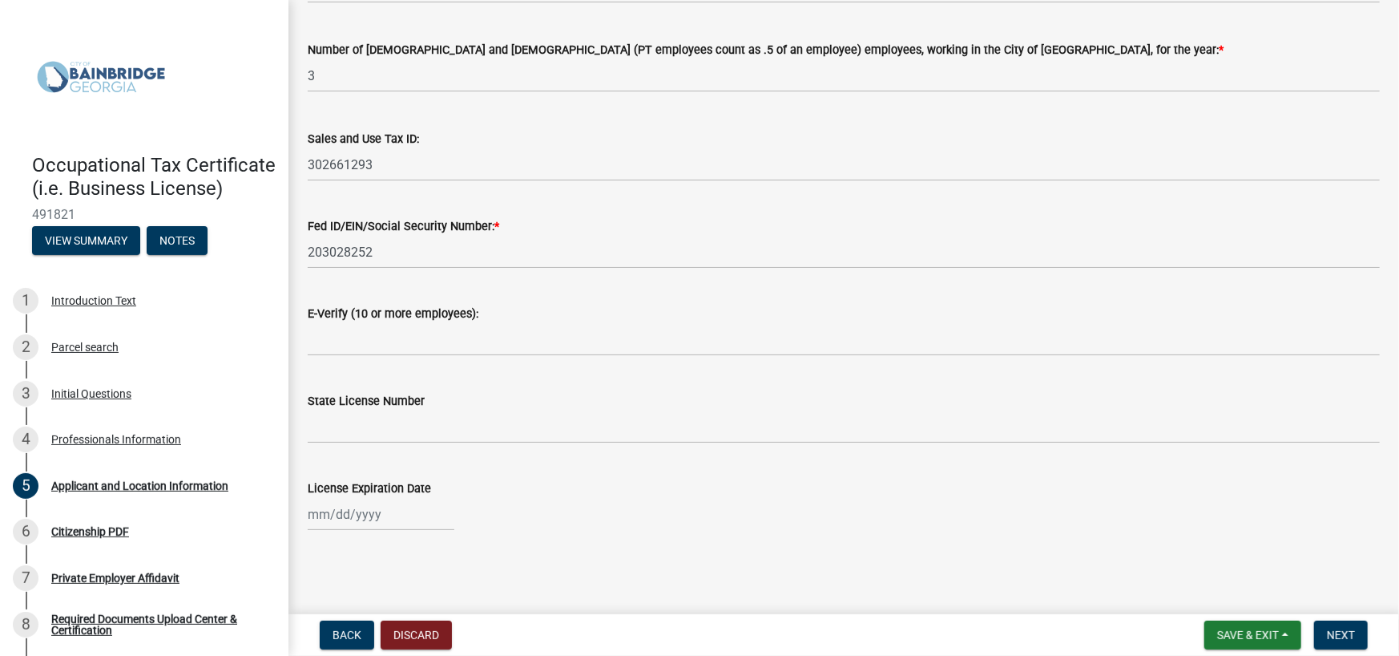
click at [631, 148] on div "Sales and Use Tax ID:" at bounding box center [844, 138] width 1072 height 19
click at [1334, 634] on span "Next" at bounding box center [1341, 634] width 28 height 13
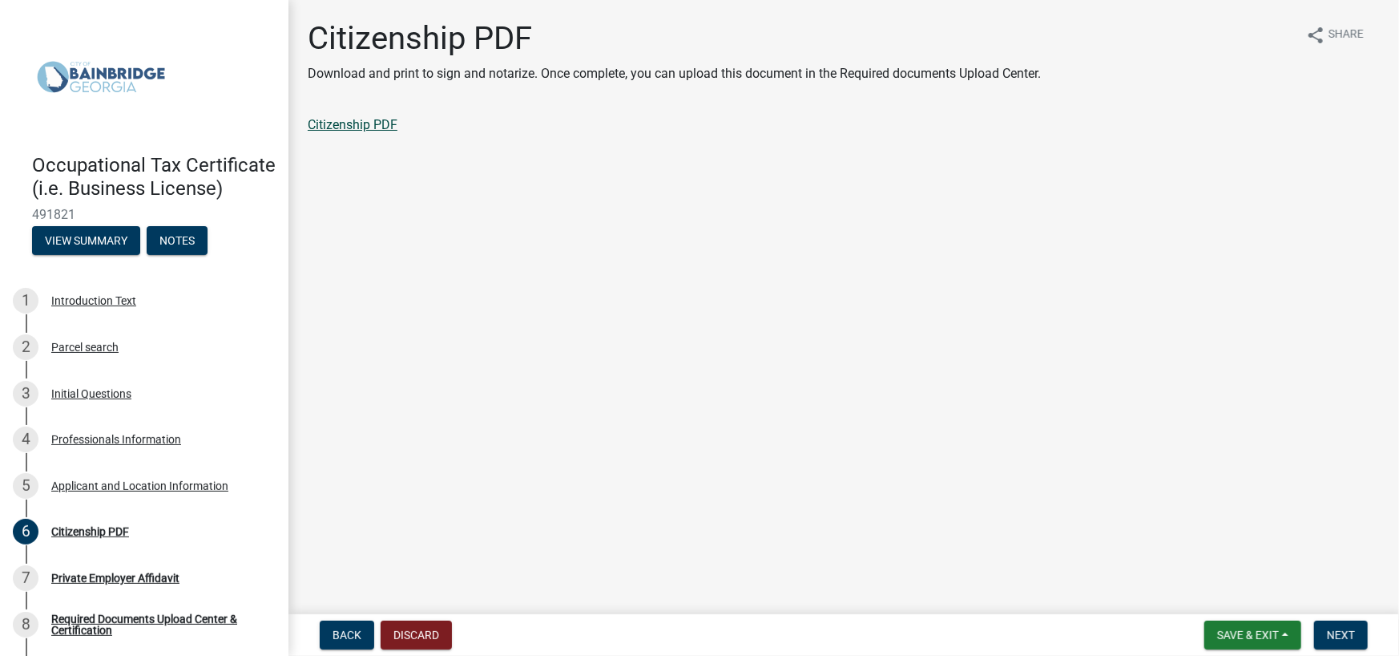
click at [393, 132] on link "Citizenship PDF" at bounding box center [353, 124] width 90 height 15
click at [1336, 629] on span "Next" at bounding box center [1341, 634] width 28 height 13
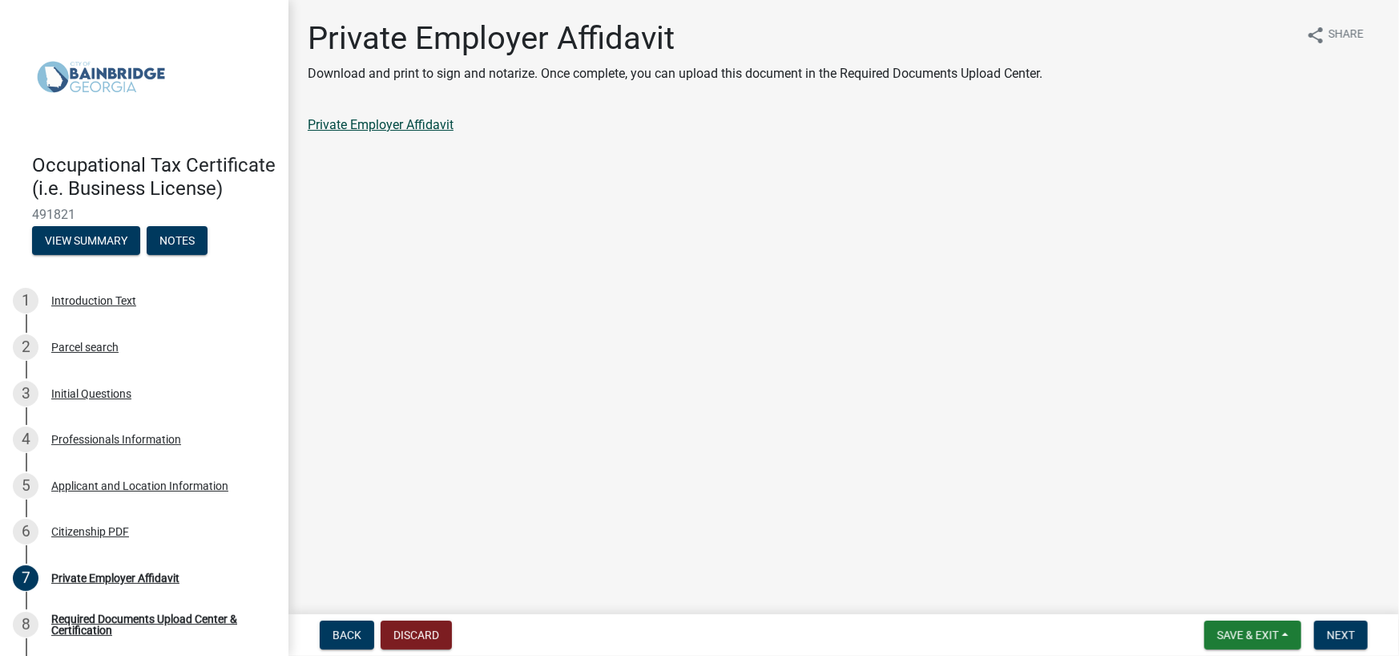
click at [454, 132] on link "Private Employer Affidavit" at bounding box center [381, 124] width 146 height 15
click at [1343, 630] on span "Next" at bounding box center [1341, 634] width 28 height 13
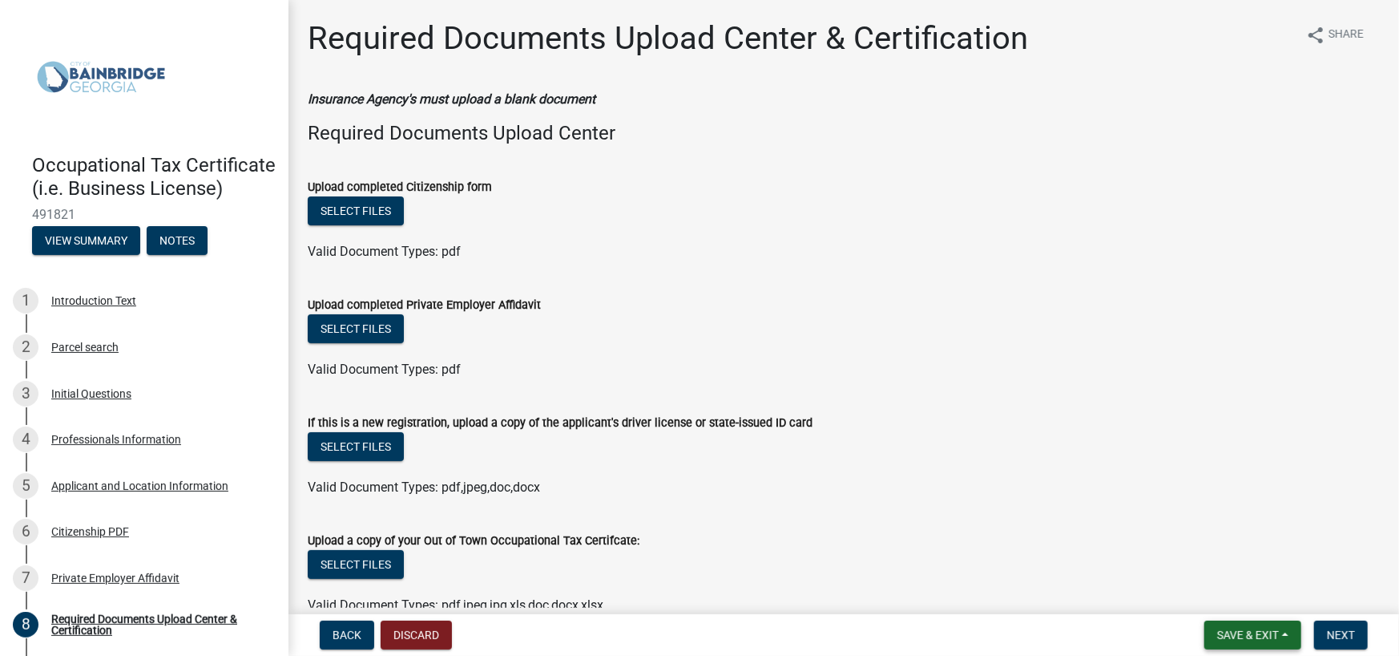
click at [1233, 629] on span "Save & Exit" at bounding box center [1248, 634] width 62 height 13
click at [1210, 572] on button "Save & Exit" at bounding box center [1237, 586] width 128 height 38
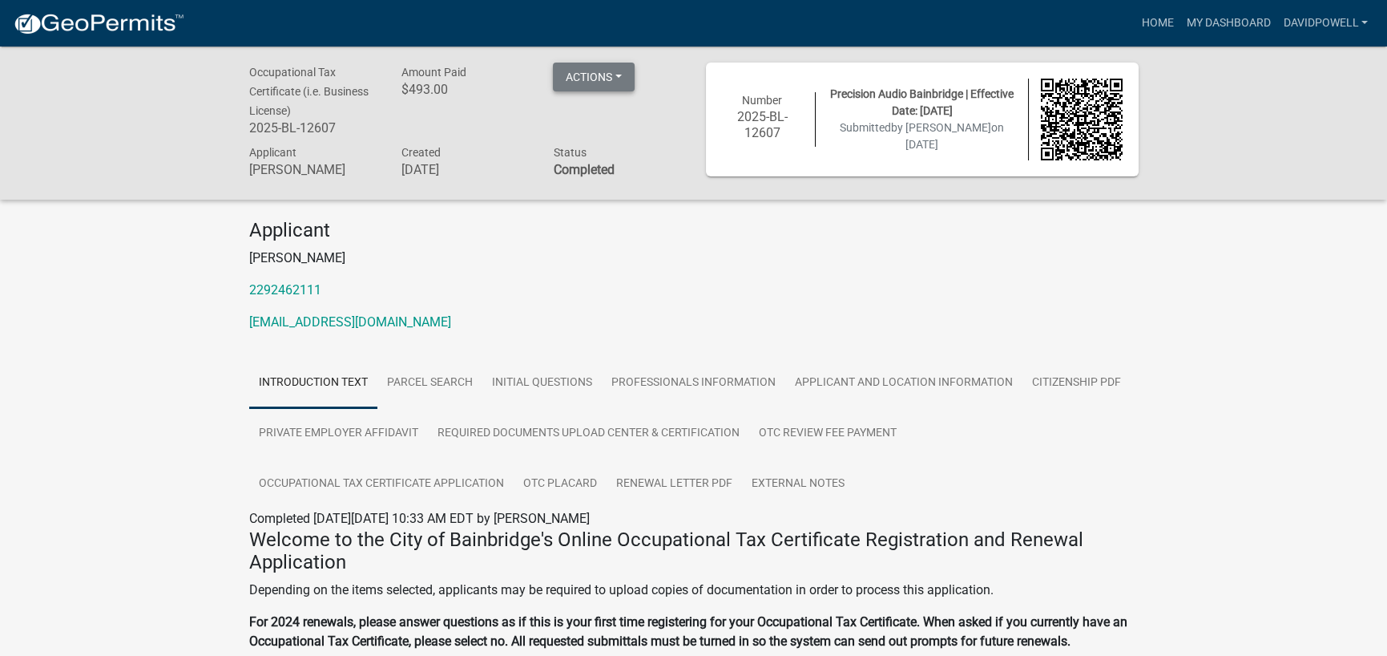
click at [635, 80] on button "Actions" at bounding box center [594, 77] width 82 height 29
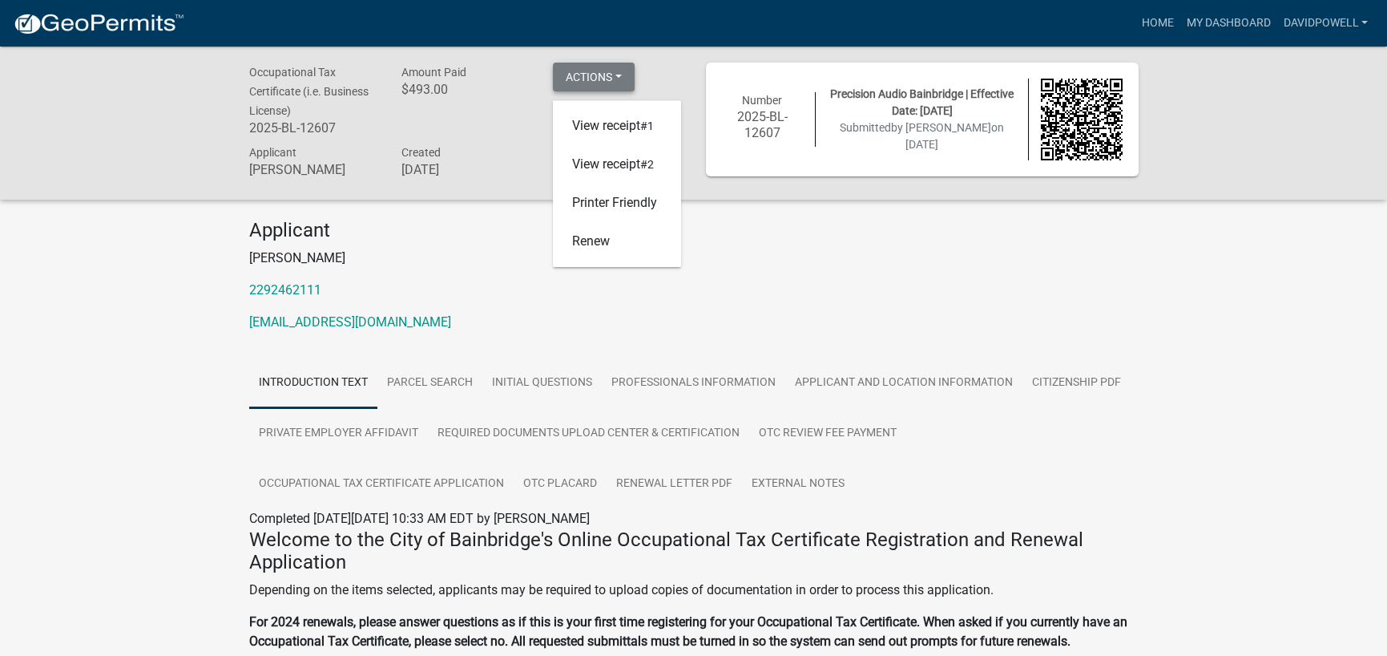
click at [635, 80] on button "Actions" at bounding box center [594, 77] width 82 height 29
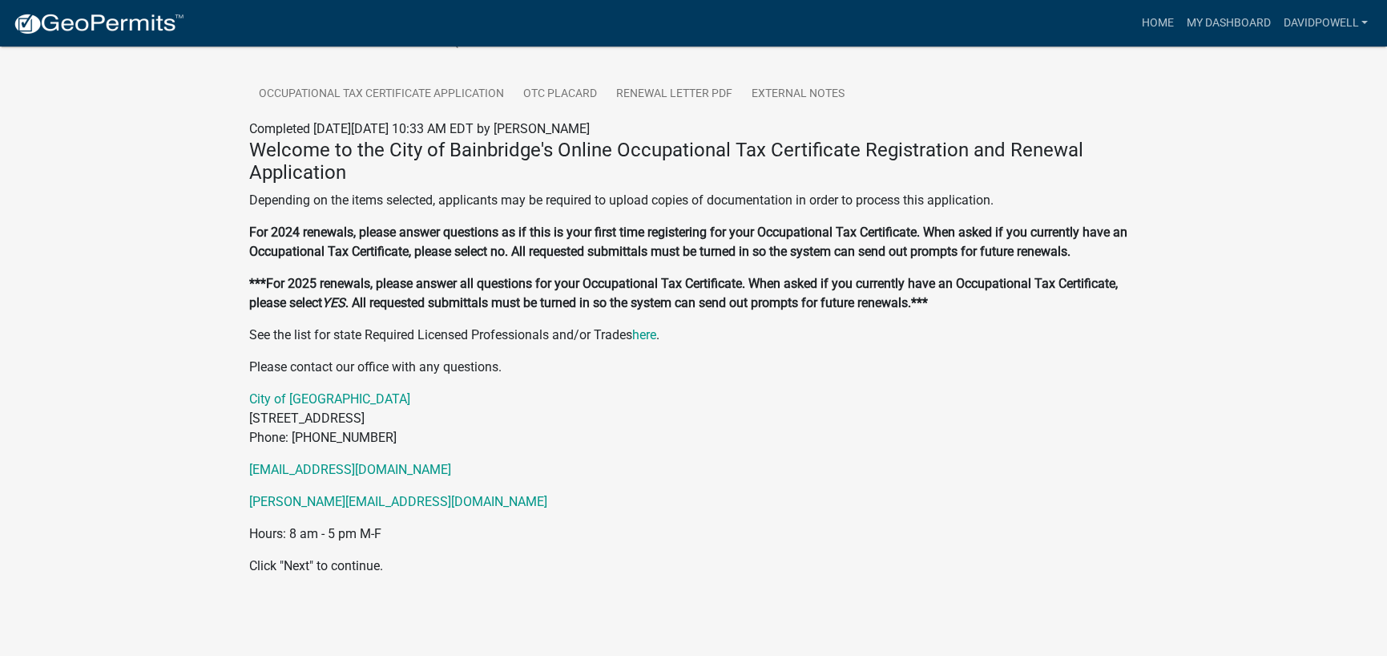
scroll to position [760, 0]
